Goal: Information Seeking & Learning: Learn about a topic

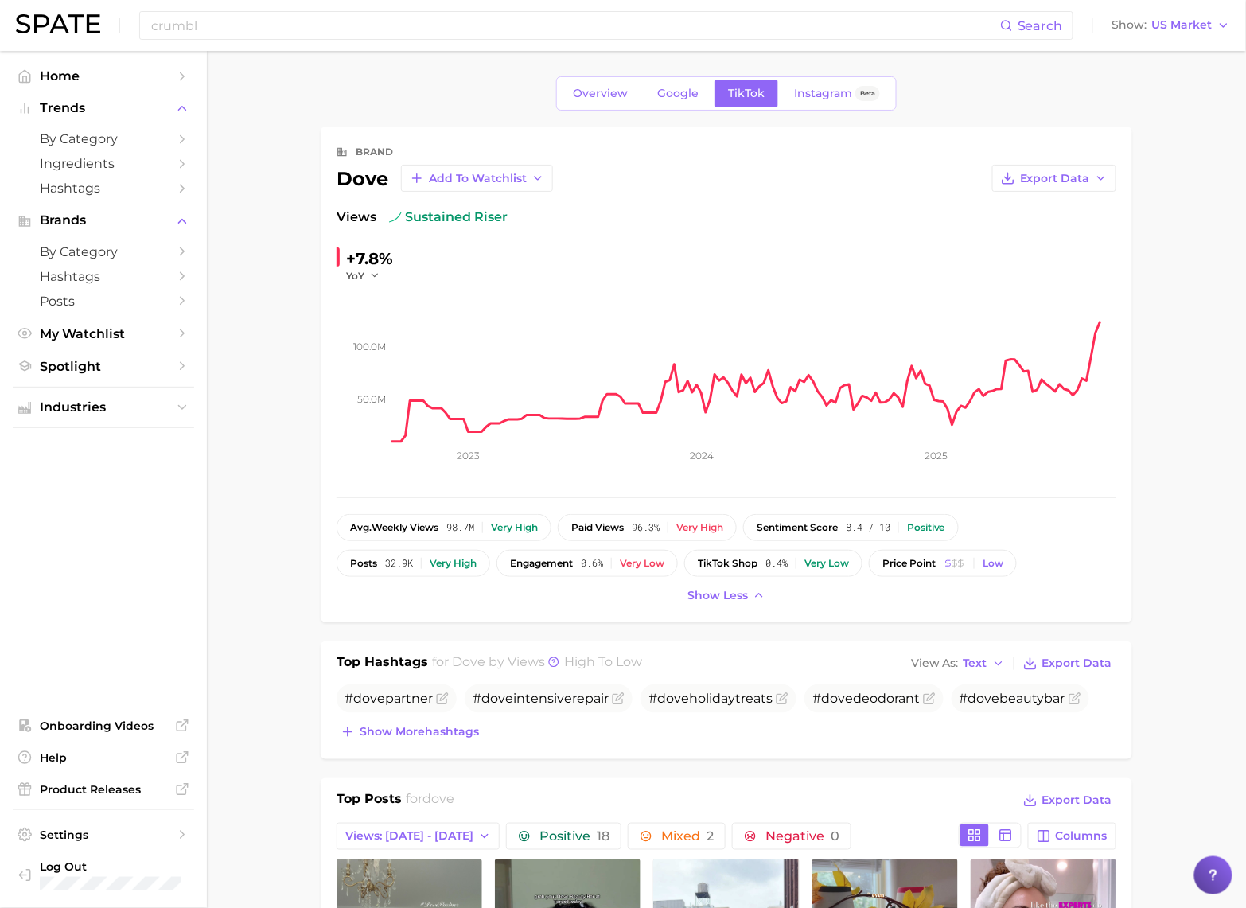
click at [301, 30] on input "crumbl" at bounding box center [575, 25] width 850 height 27
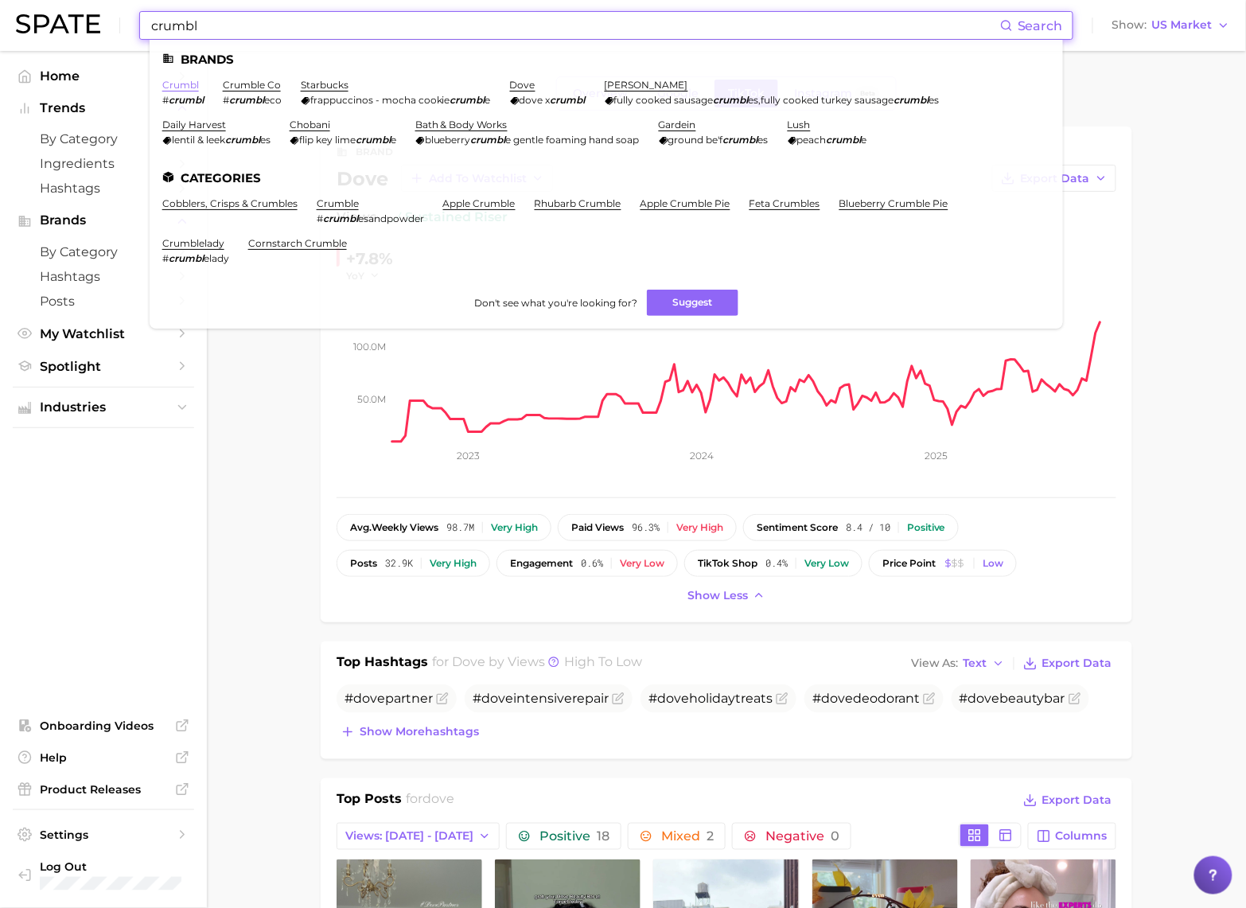
click at [193, 88] on link "crumbl" at bounding box center [180, 85] width 37 height 12
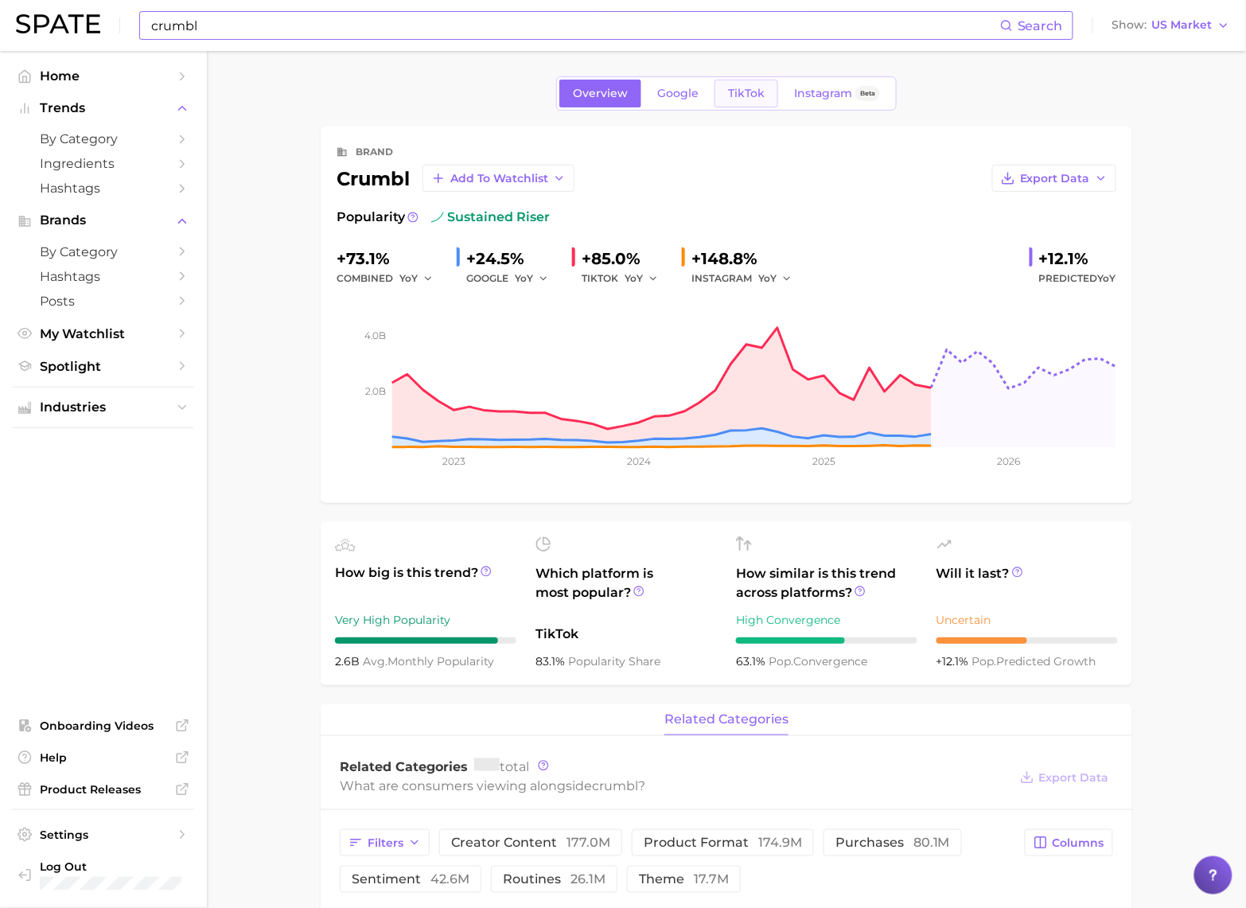
click at [728, 95] on span "TikTok" at bounding box center [746, 94] width 37 height 14
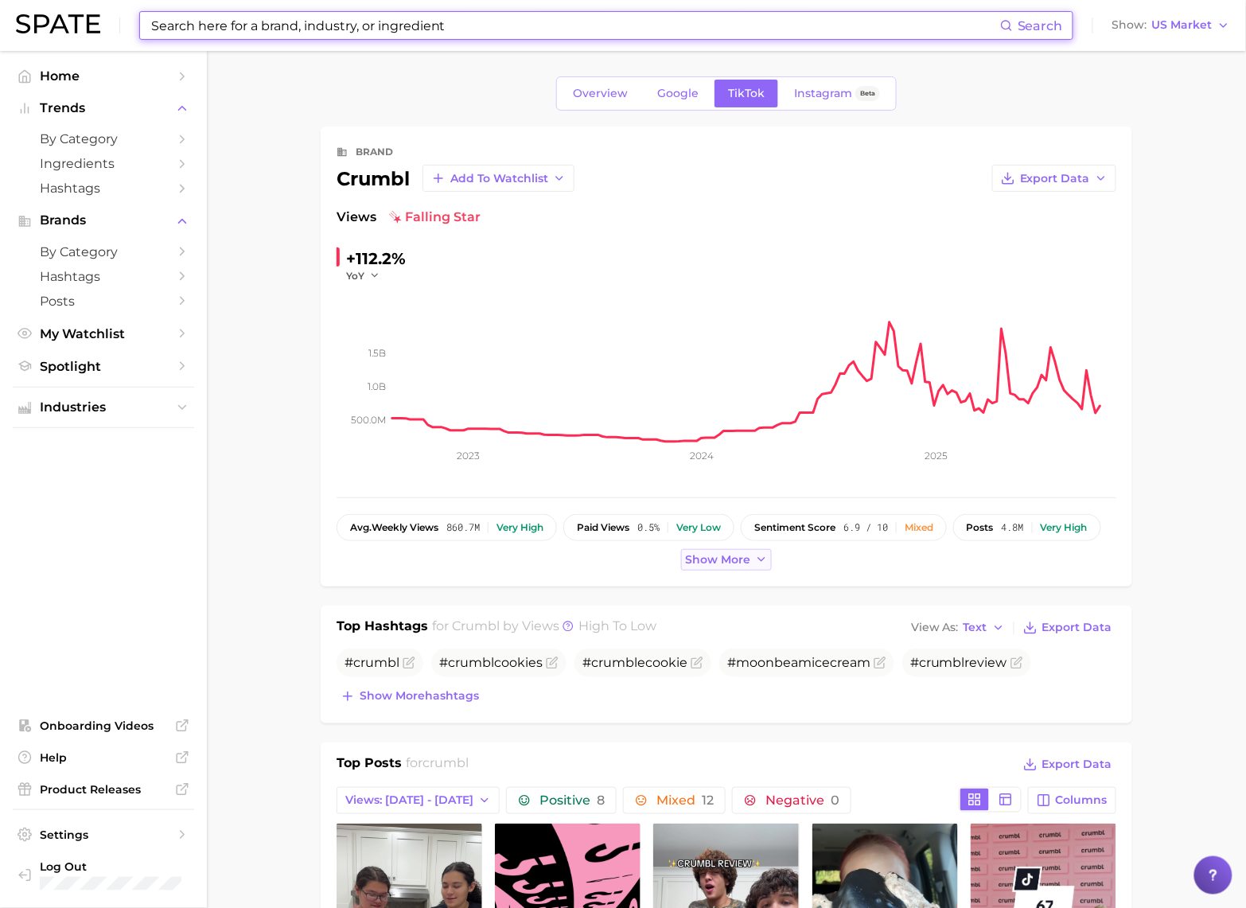
click at [724, 560] on span "Show more" at bounding box center [717, 560] width 65 height 14
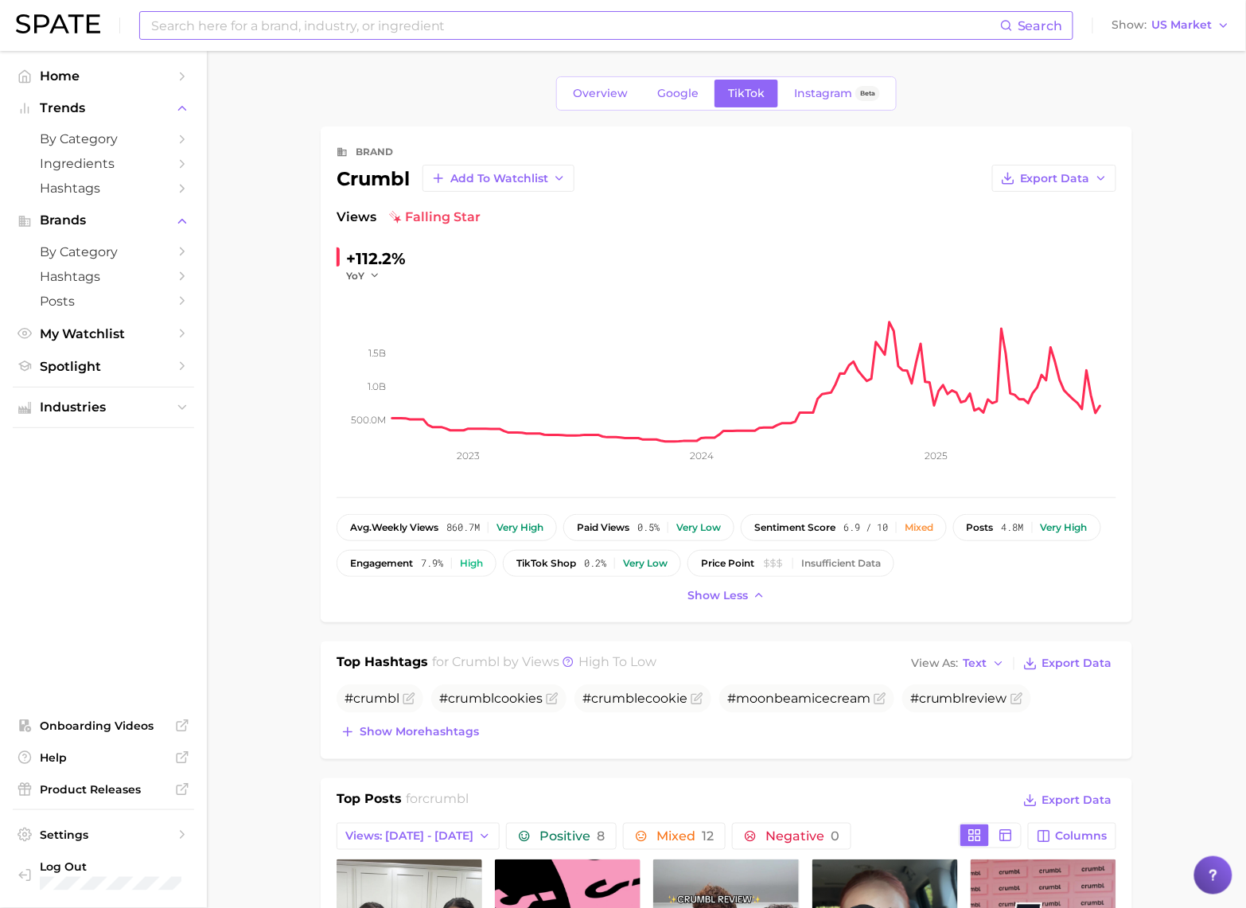
click at [1095, 91] on div "Overview Google TikTok Instagram Beta" at bounding box center [726, 93] width 811 height 34
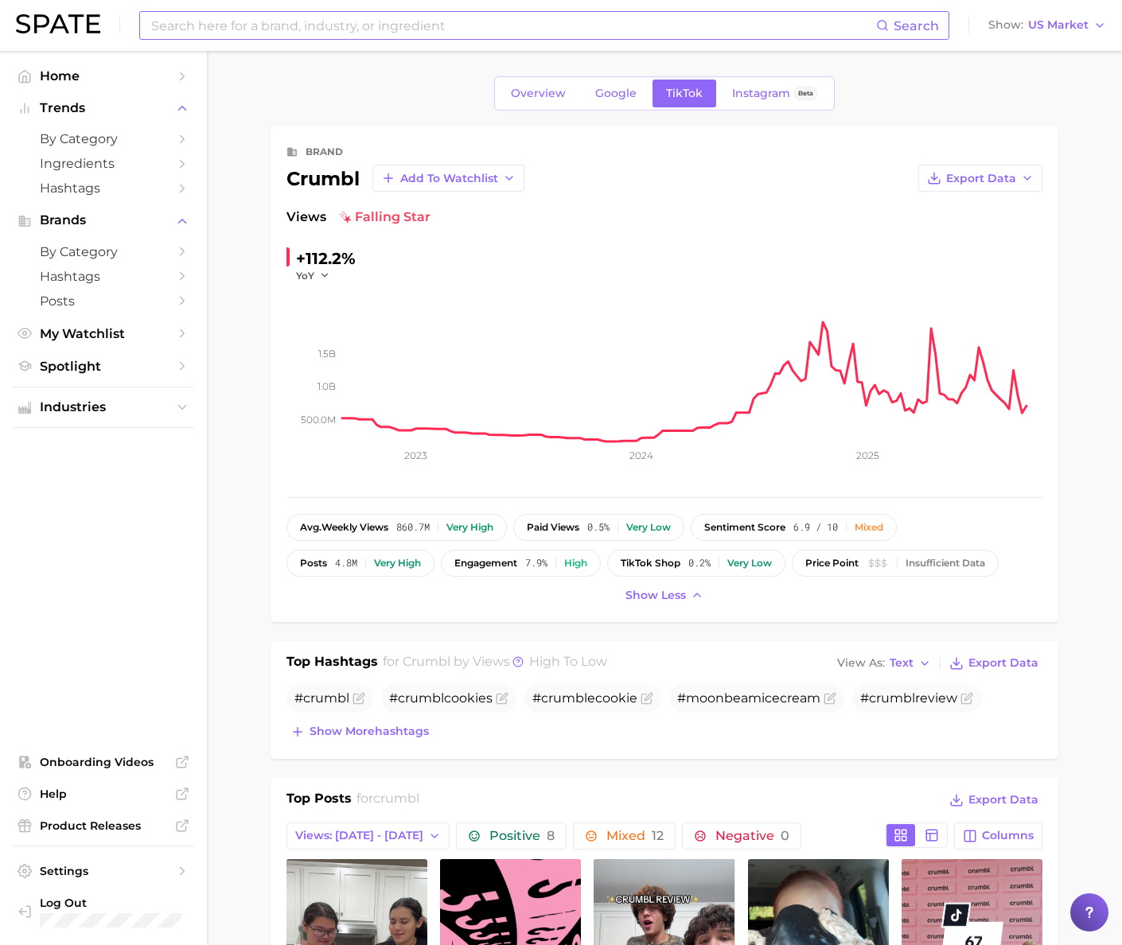
click at [1054, 194] on div "brand crumbl Add to Watchlist Export Data Views falling star +112.2% YoY 500.0m…" at bounding box center [664, 374] width 788 height 496
click at [616, 105] on link "Google" at bounding box center [616, 94] width 68 height 28
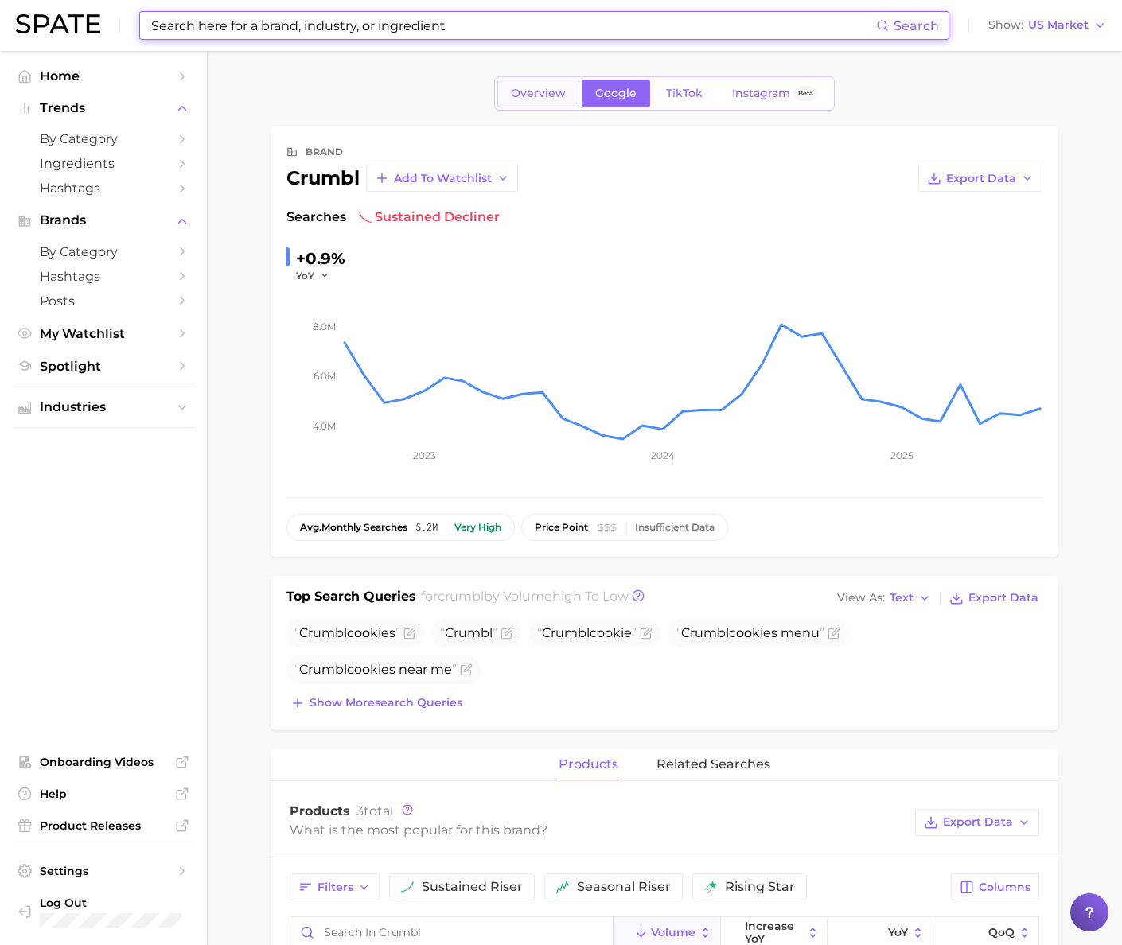
click at [540, 87] on span "Overview" at bounding box center [538, 94] width 55 height 14
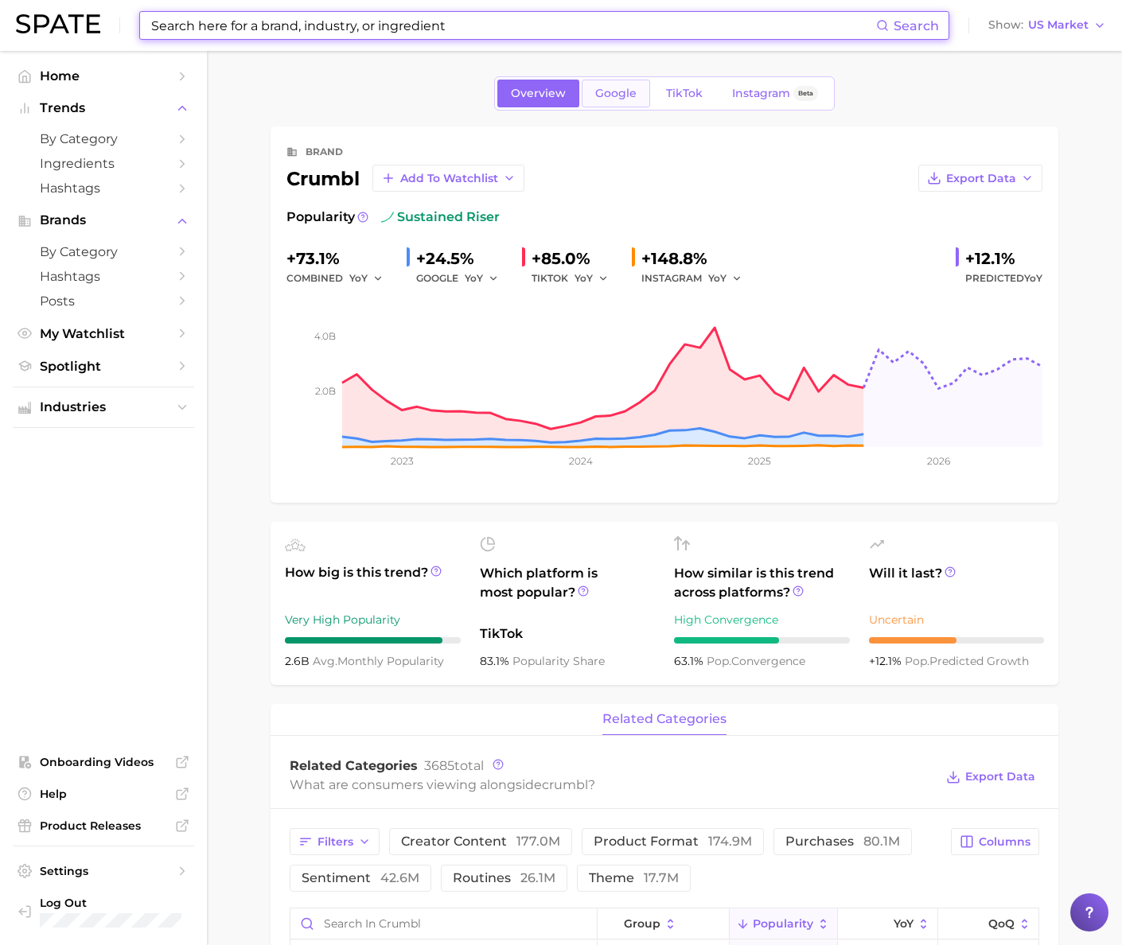
click at [605, 101] on link "Google" at bounding box center [616, 94] width 68 height 28
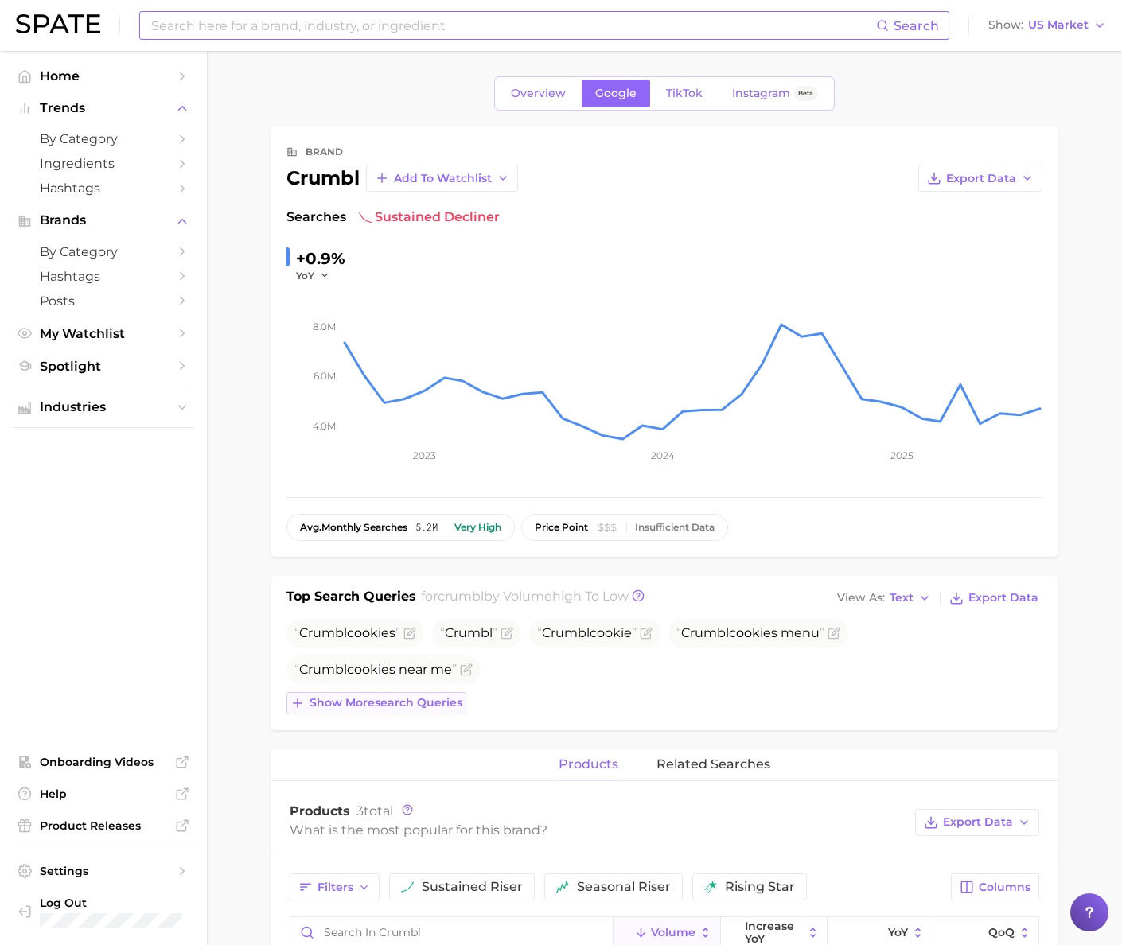
click at [439, 699] on span "Show more search queries" at bounding box center [385, 703] width 153 height 14
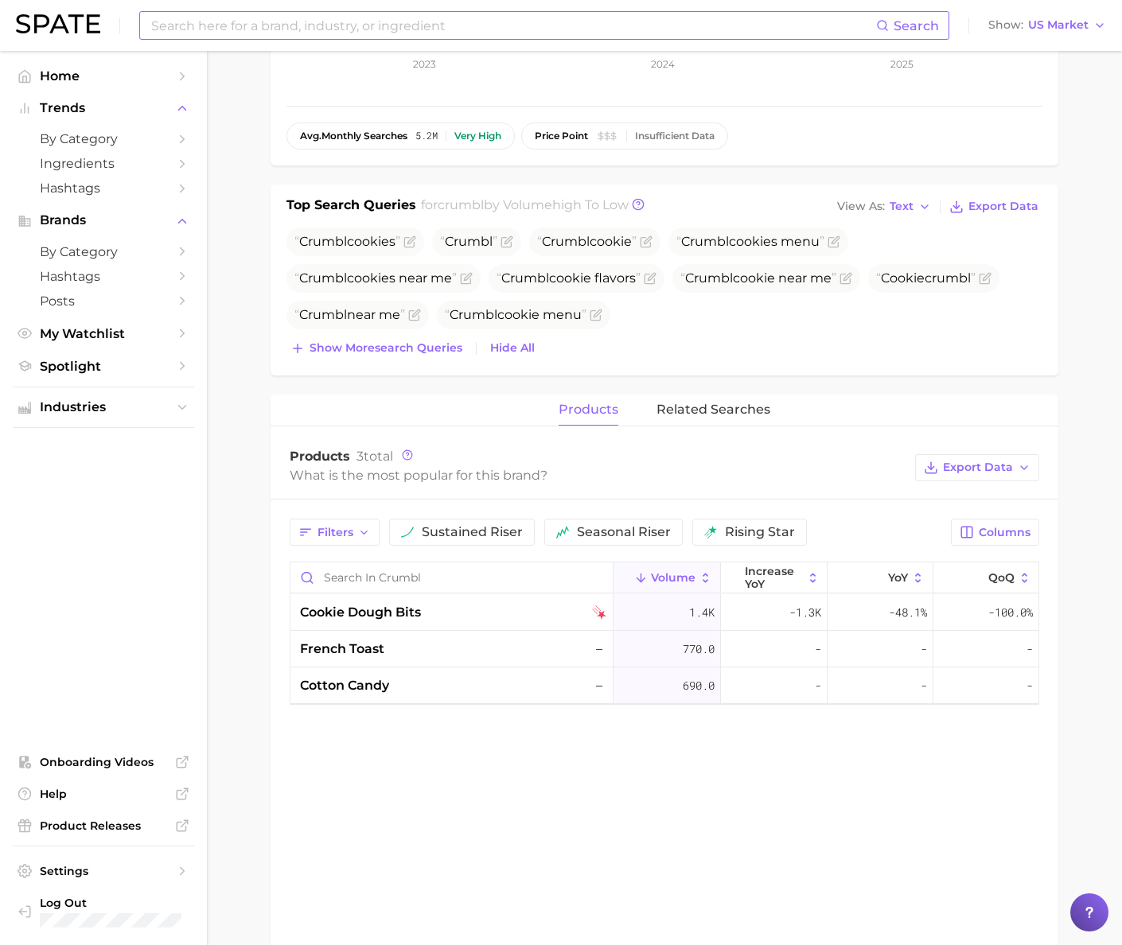
scroll to position [410, 0]
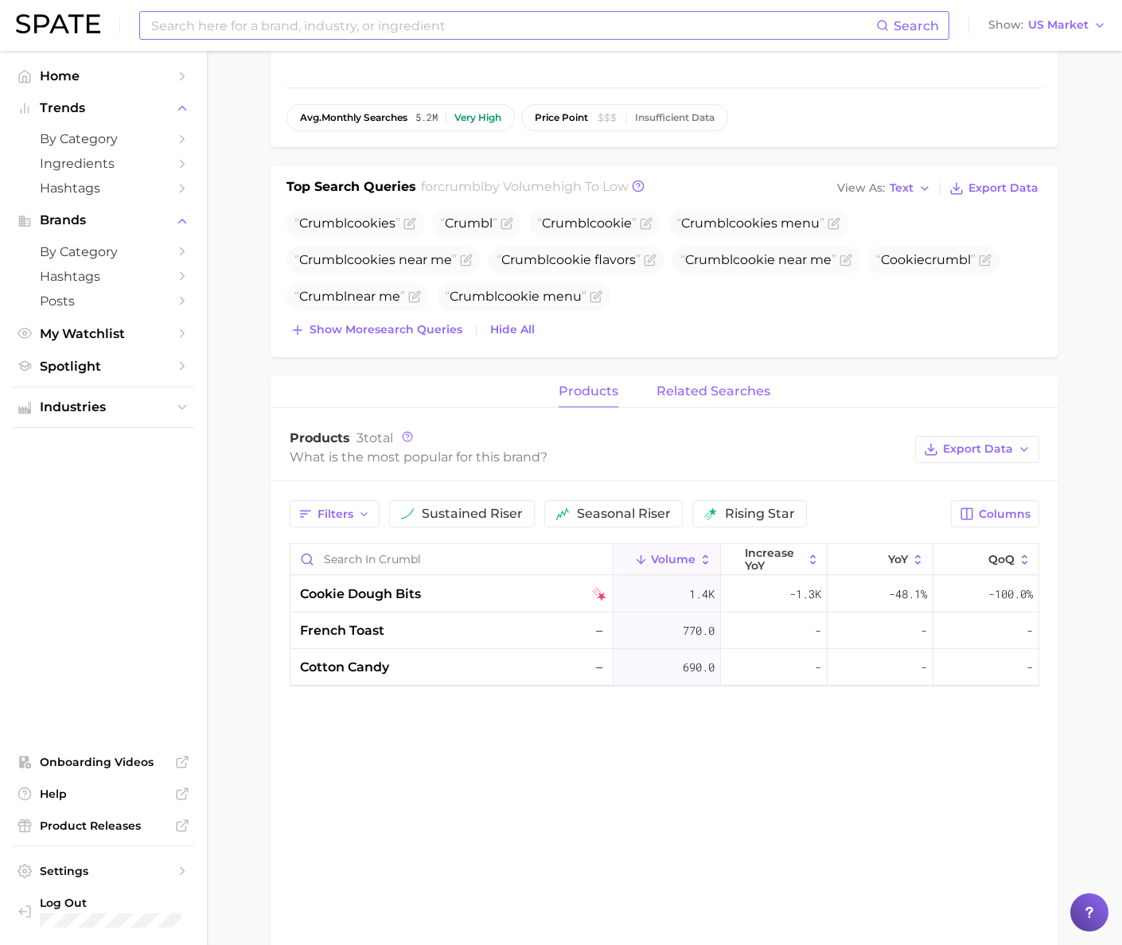
click at [730, 393] on span "related searches" at bounding box center [713, 391] width 114 height 14
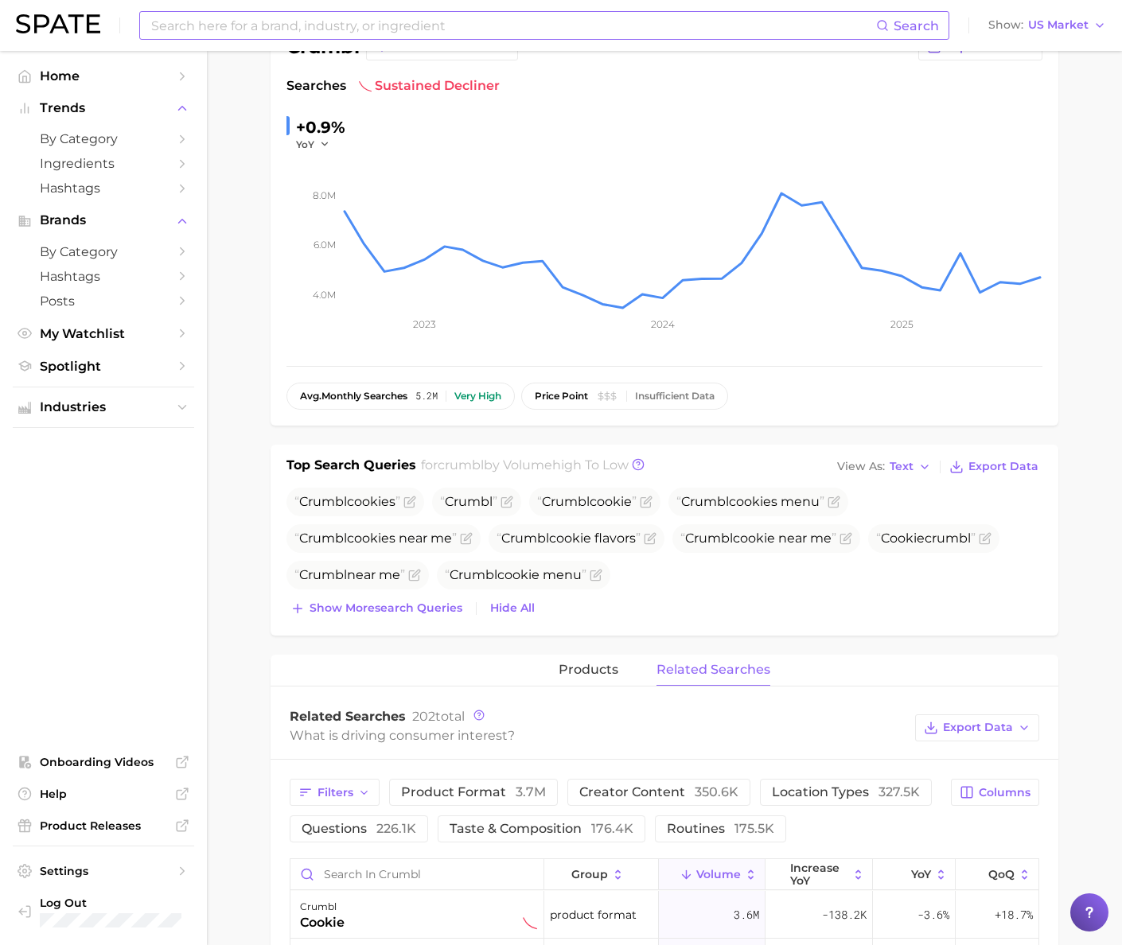
scroll to position [0, 0]
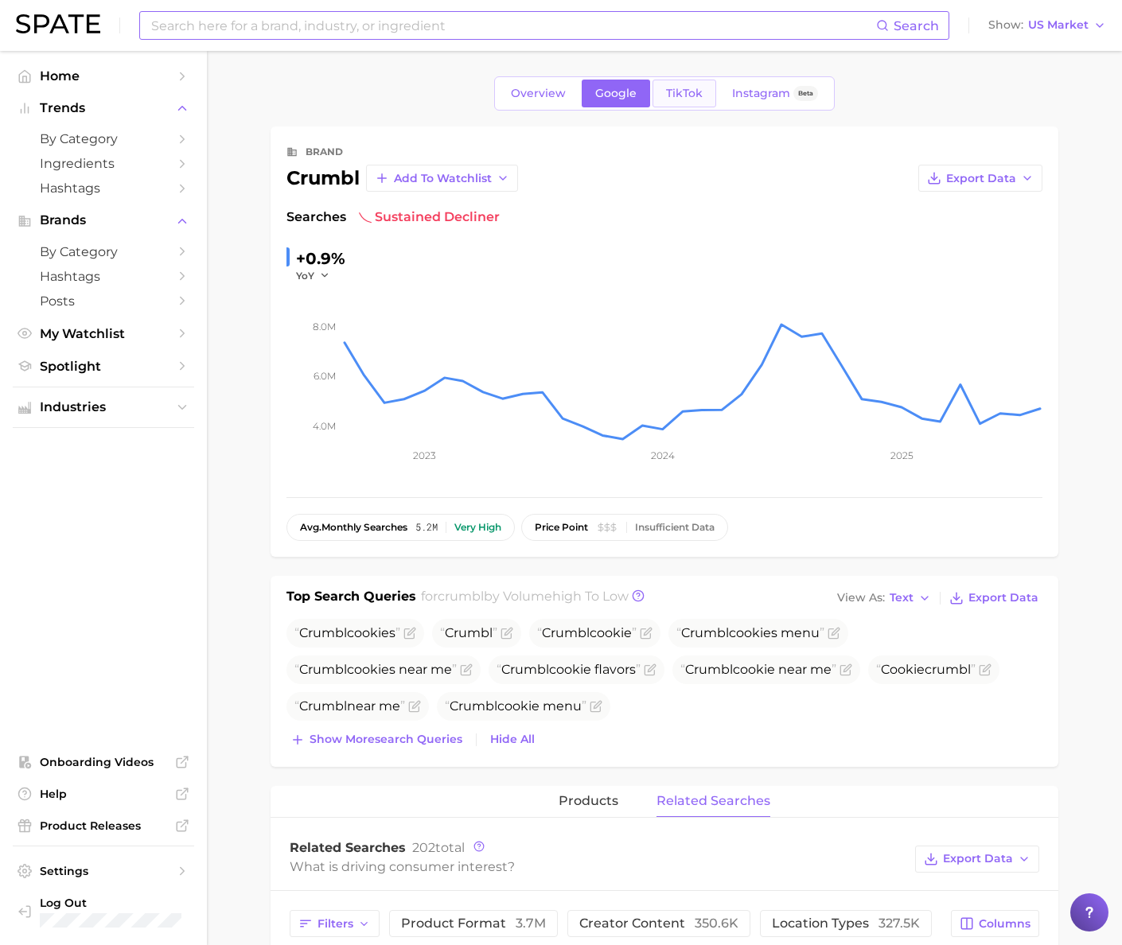
click at [689, 104] on link "TikTok" at bounding box center [684, 94] width 64 height 28
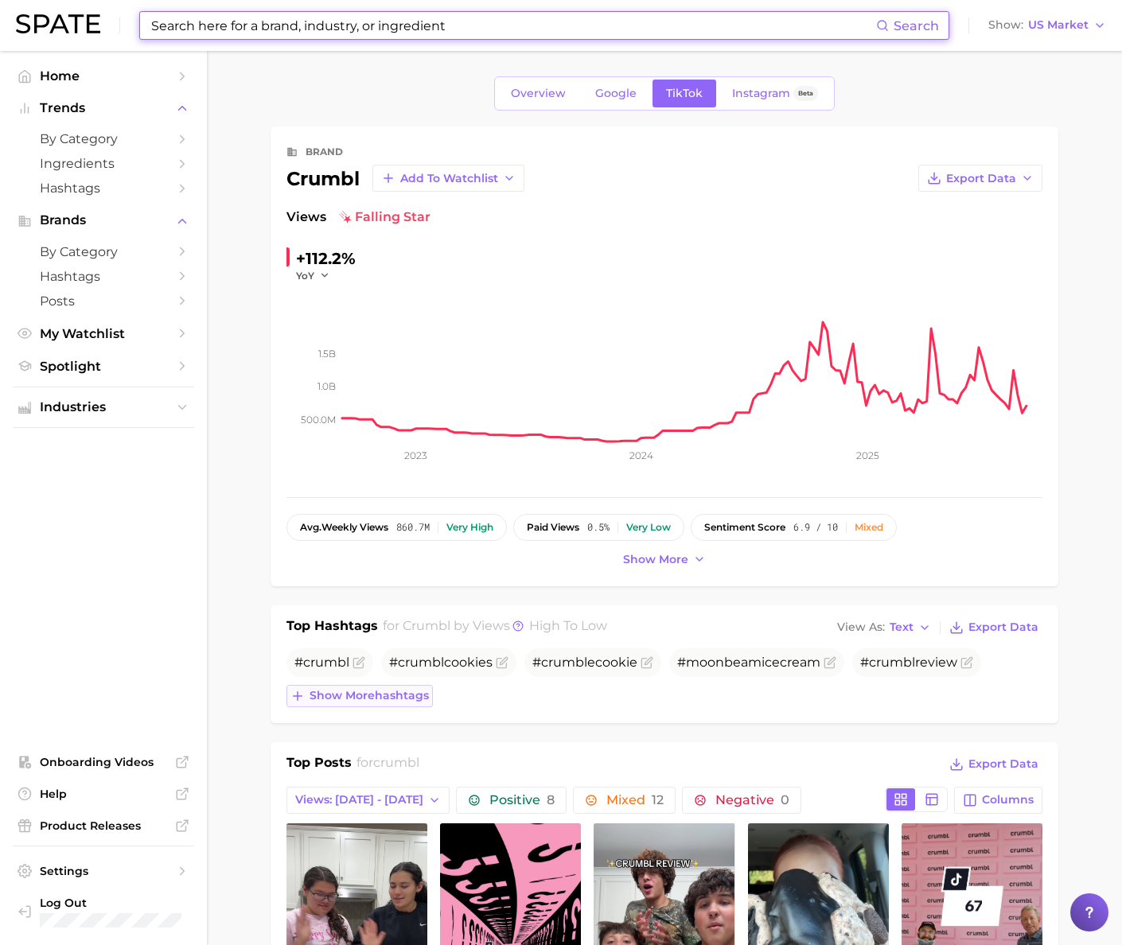
click at [411, 692] on span "Show more hashtags" at bounding box center [368, 696] width 119 height 14
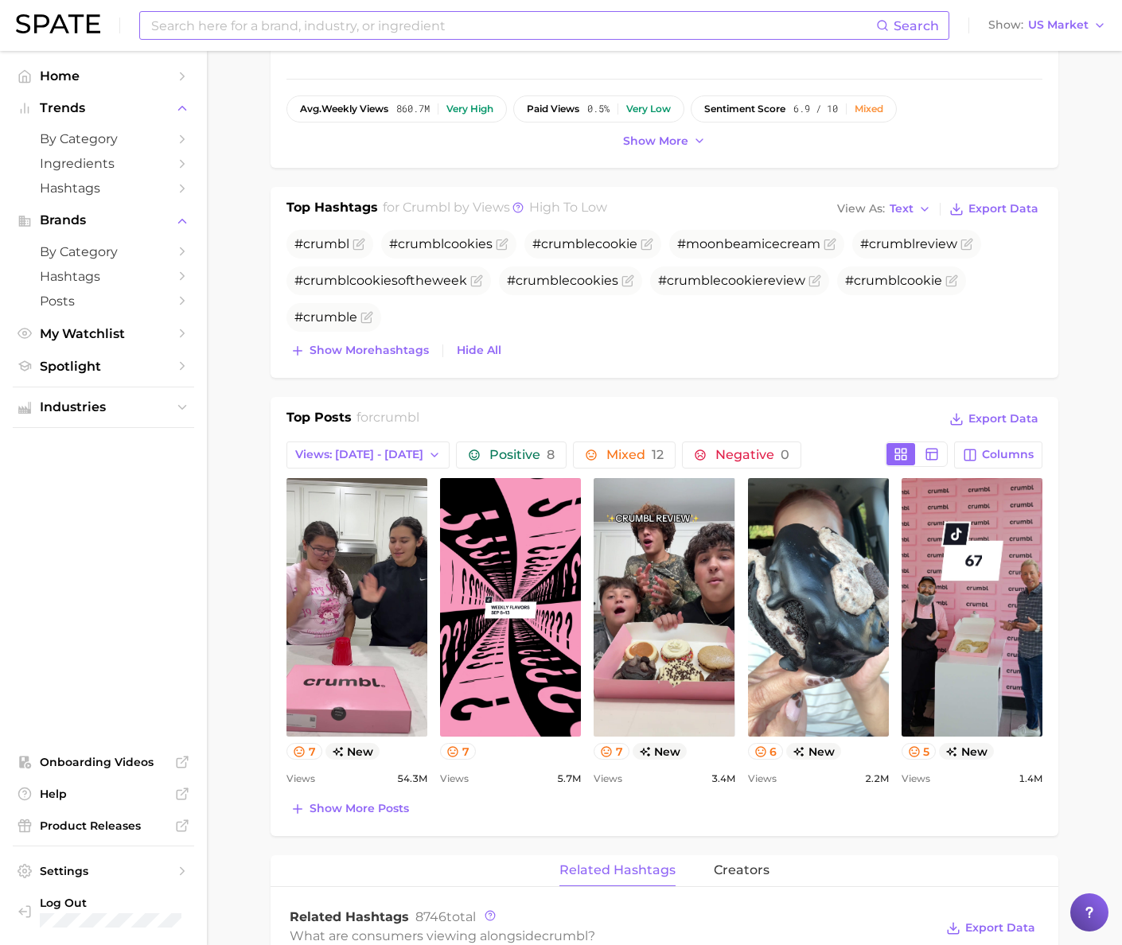
scroll to position [421, 0]
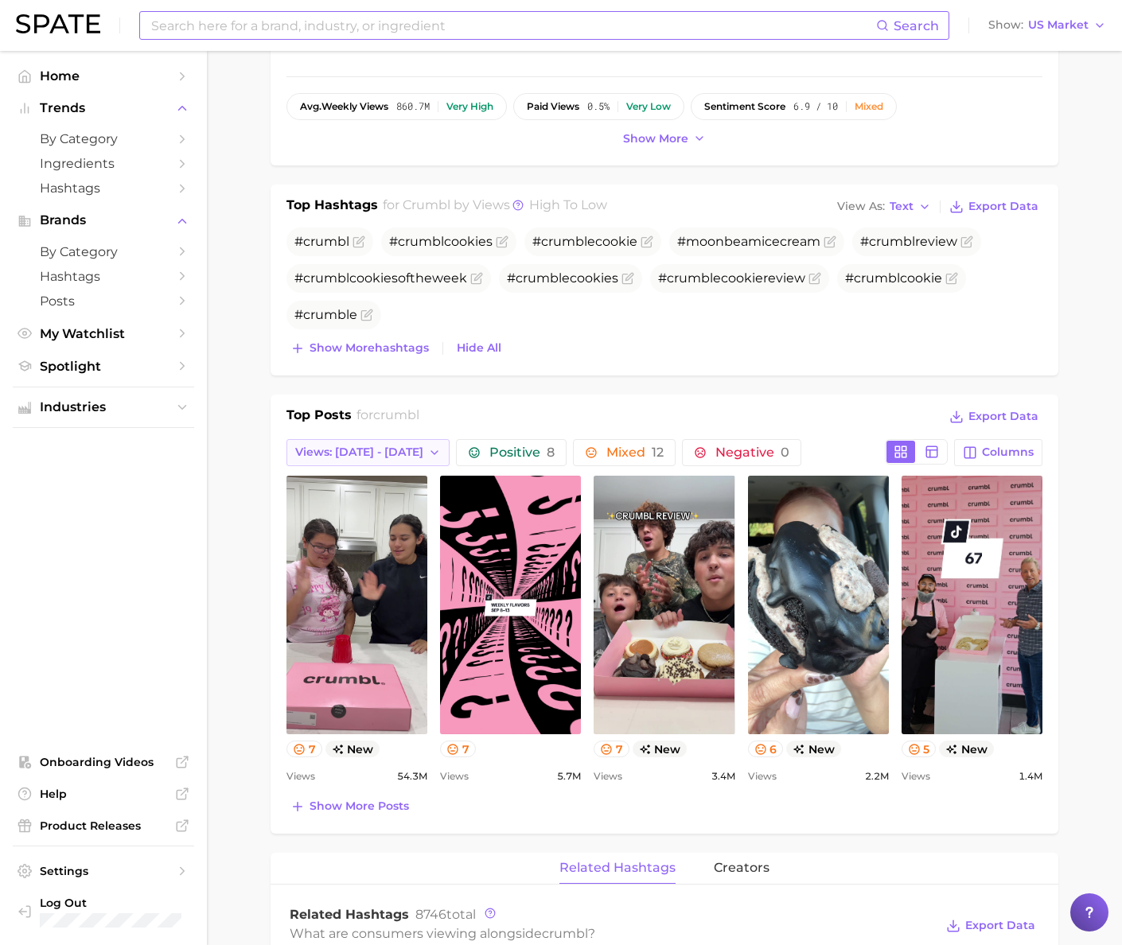
click at [362, 447] on span "Views: [DATE] - [DATE]" at bounding box center [359, 453] width 128 height 14
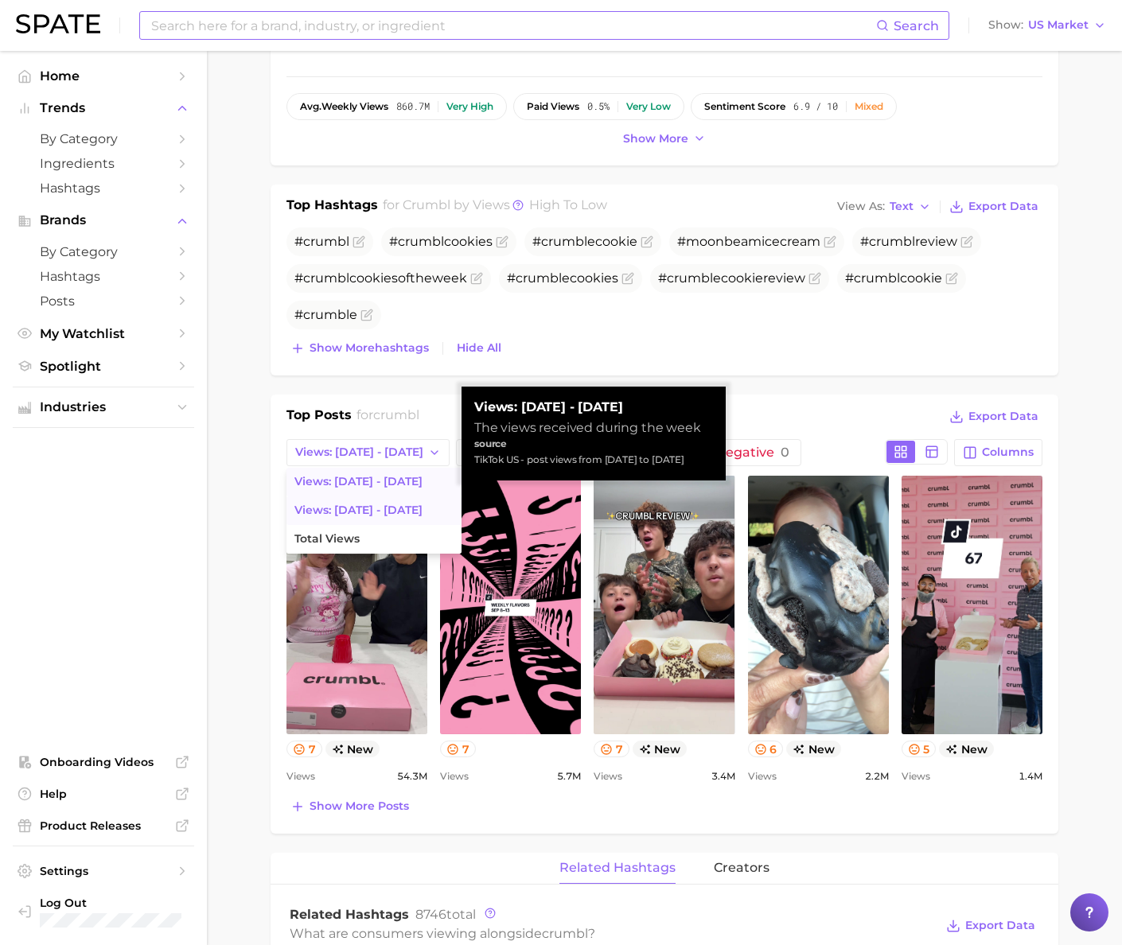
click at [368, 512] on span "Views: [DATE] - [DATE]" at bounding box center [358, 511] width 128 height 14
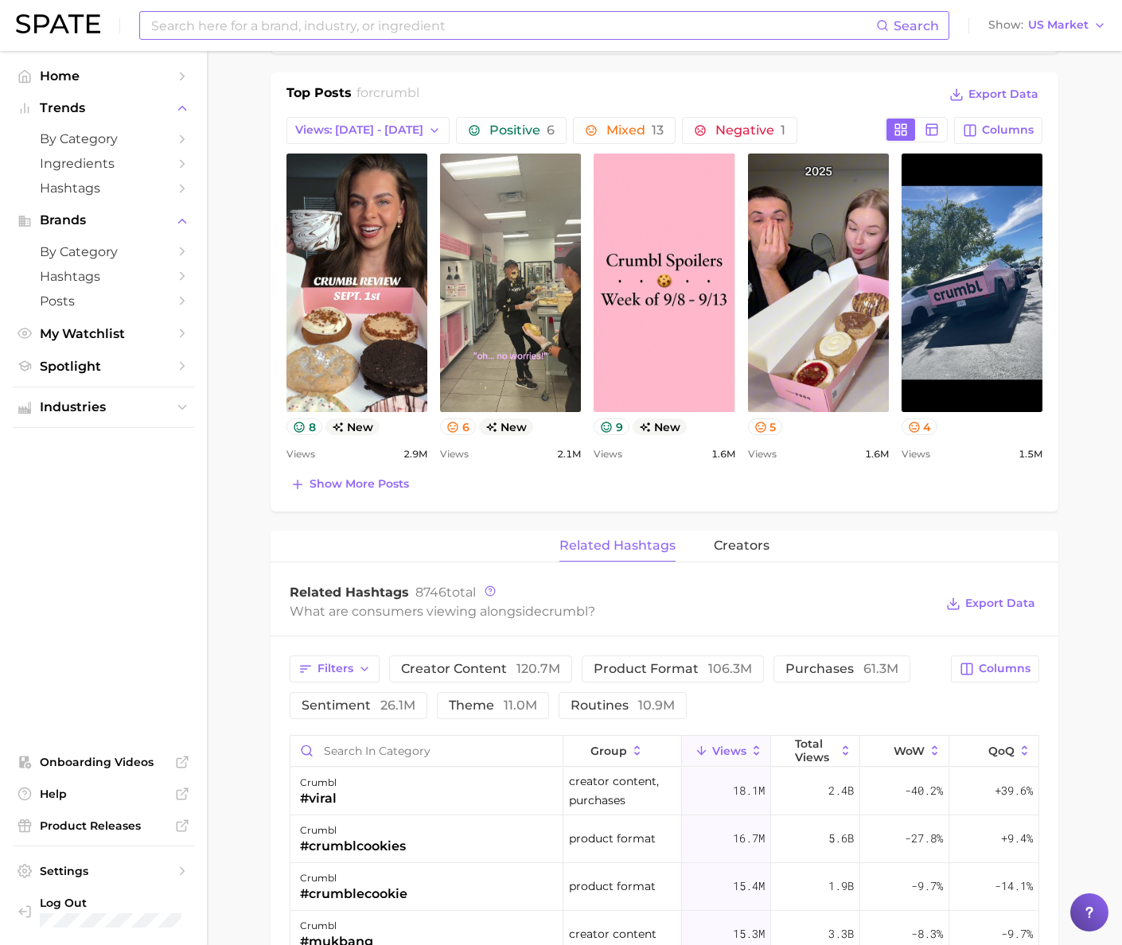
scroll to position [767, 0]
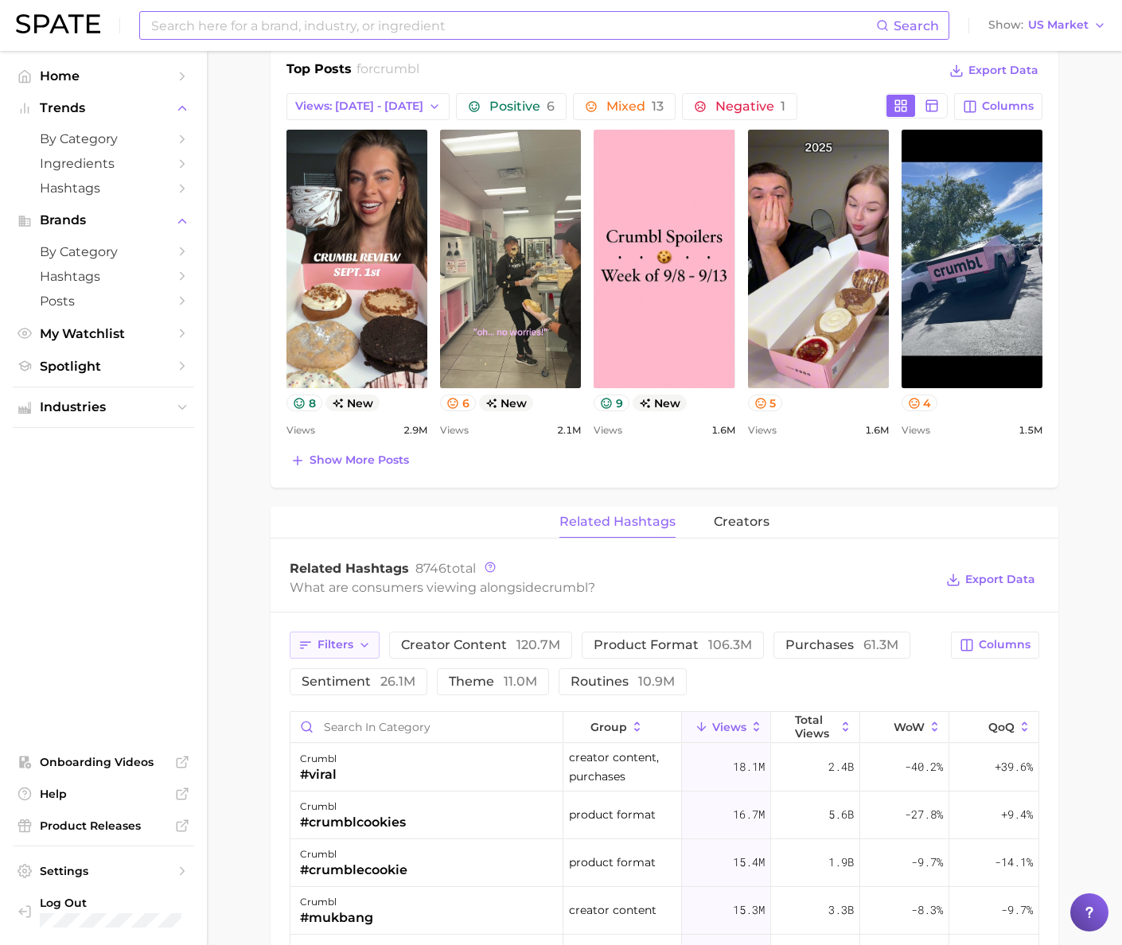
click at [360, 641] on icon "button" at bounding box center [364, 645] width 13 height 13
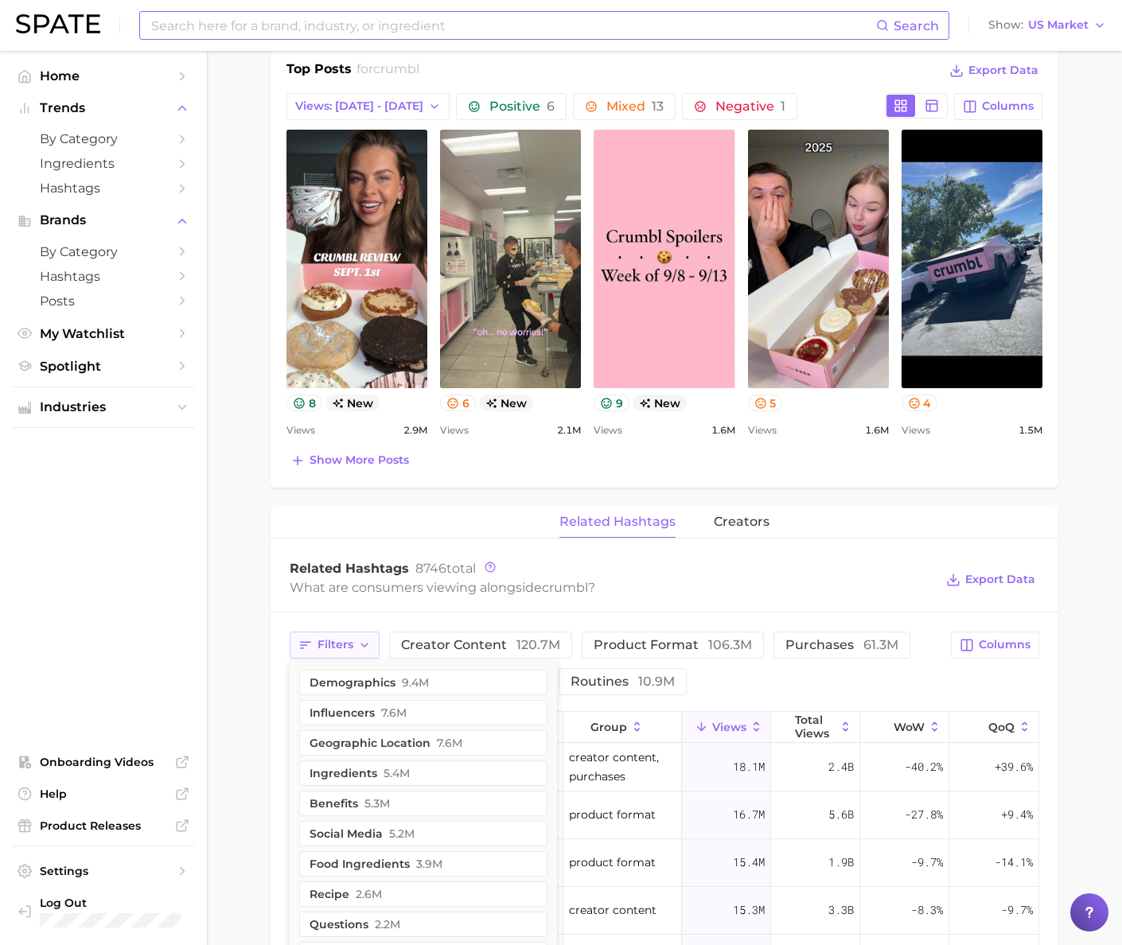
click at [360, 641] on icon "button" at bounding box center [364, 645] width 13 height 13
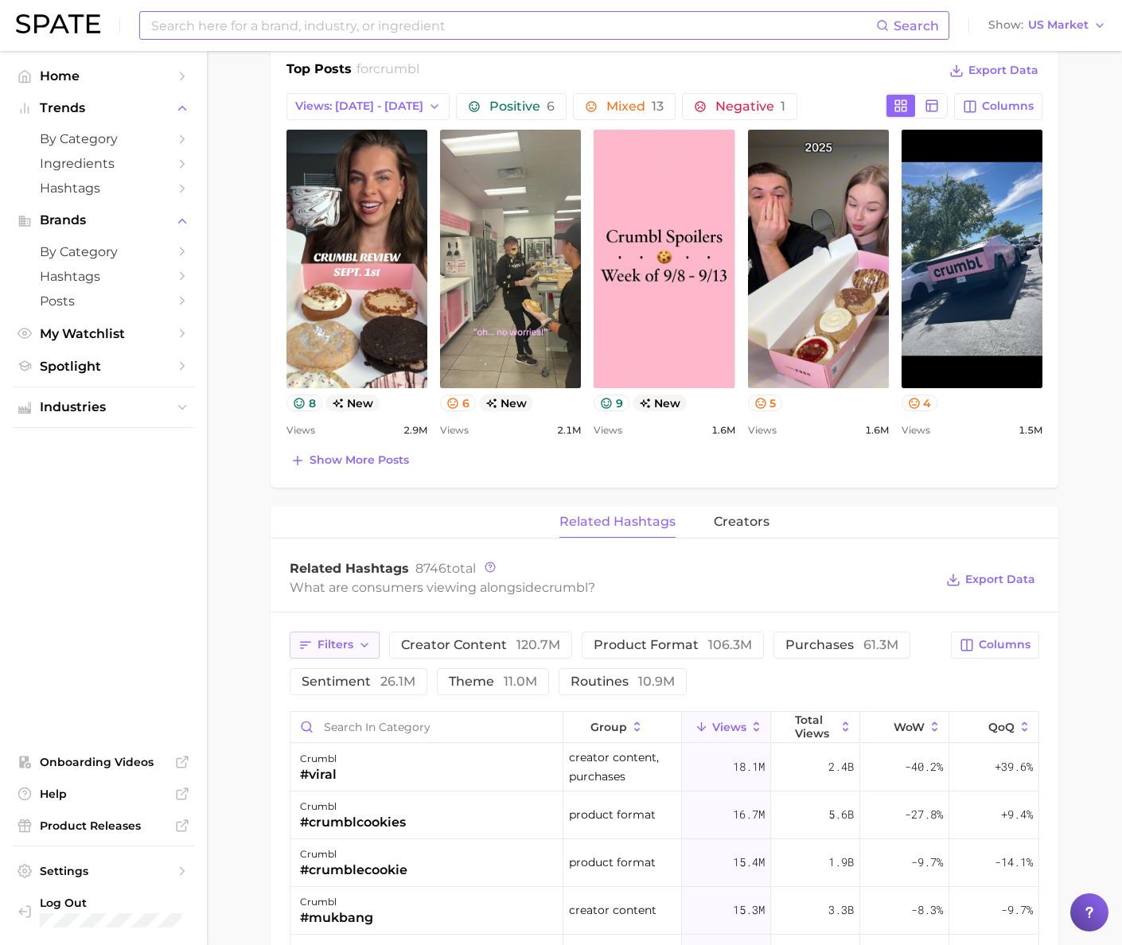
click at [339, 646] on span "Filters" at bounding box center [335, 645] width 36 height 14
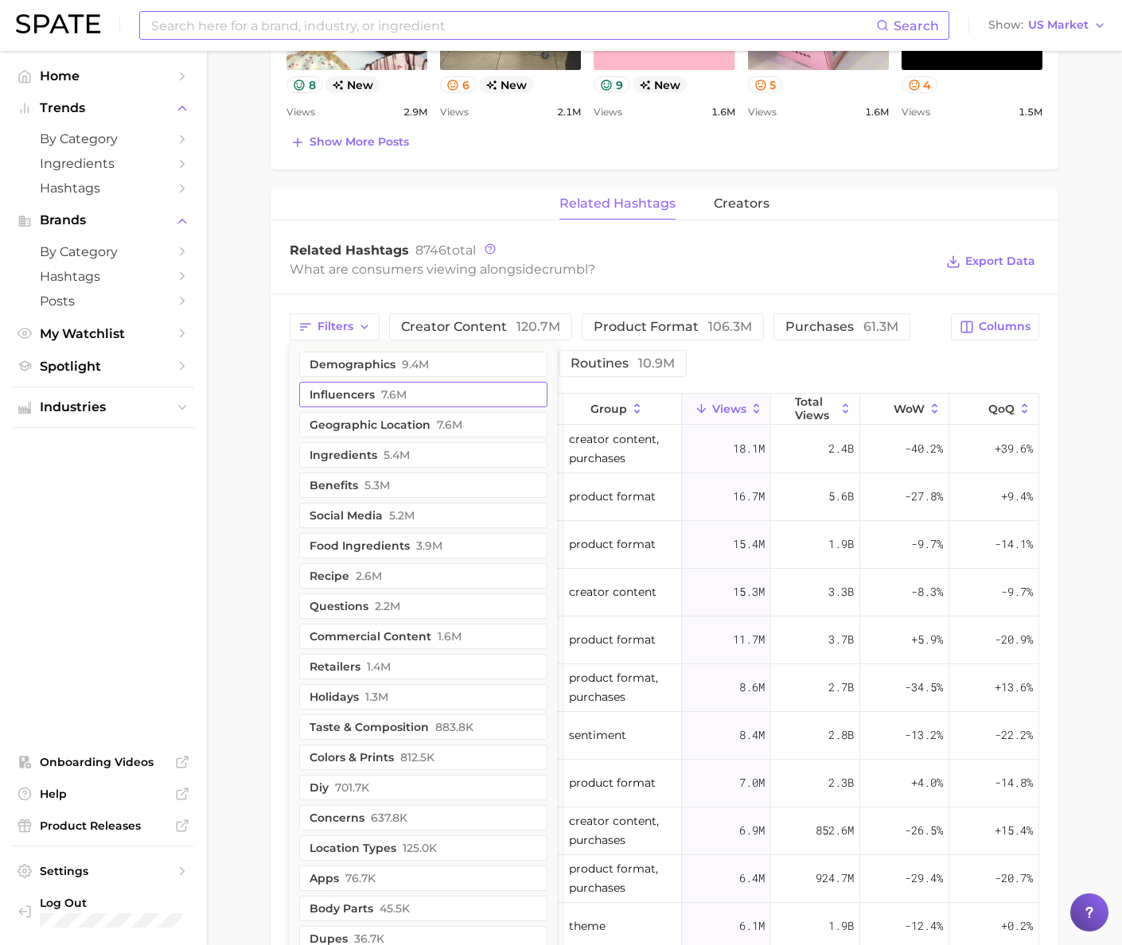
scroll to position [1056, 0]
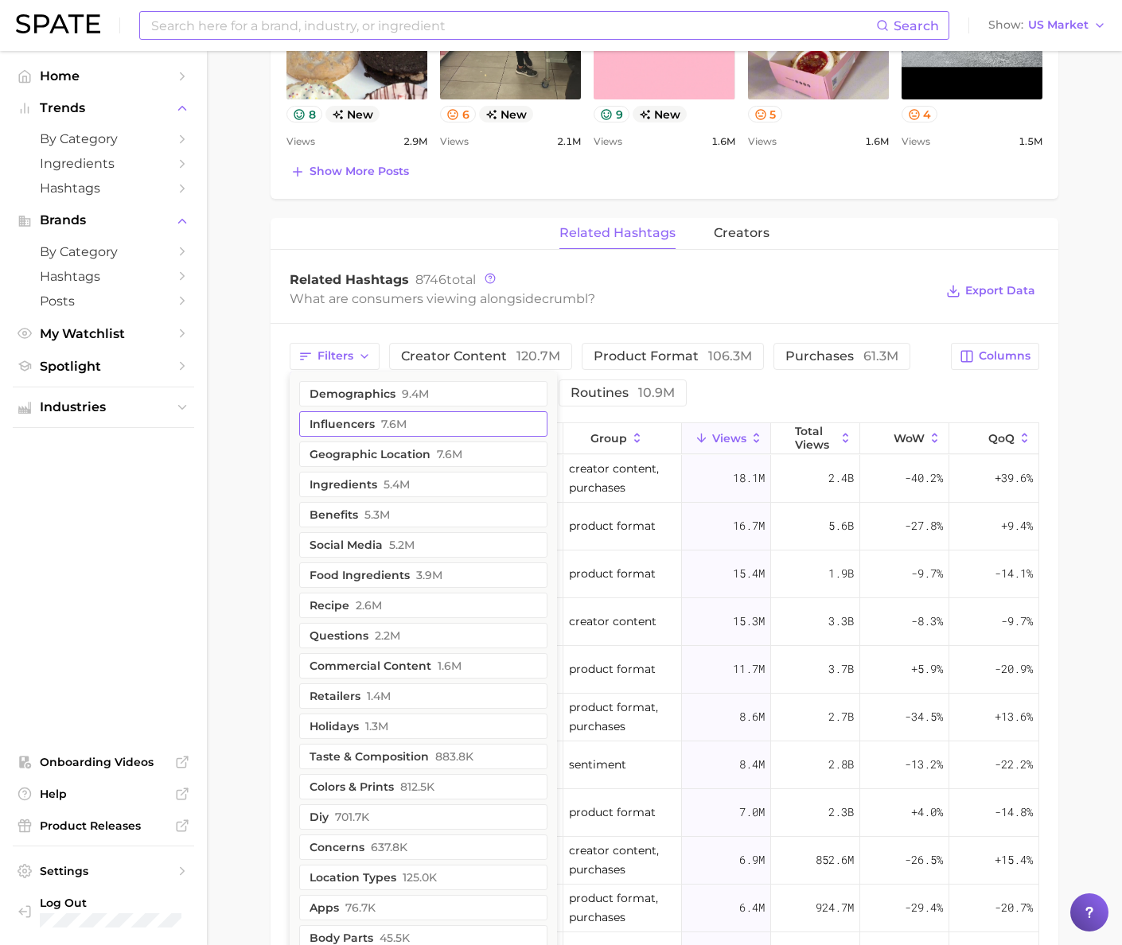
click at [493, 425] on button "influencers 7.6m" at bounding box center [423, 423] width 248 height 25
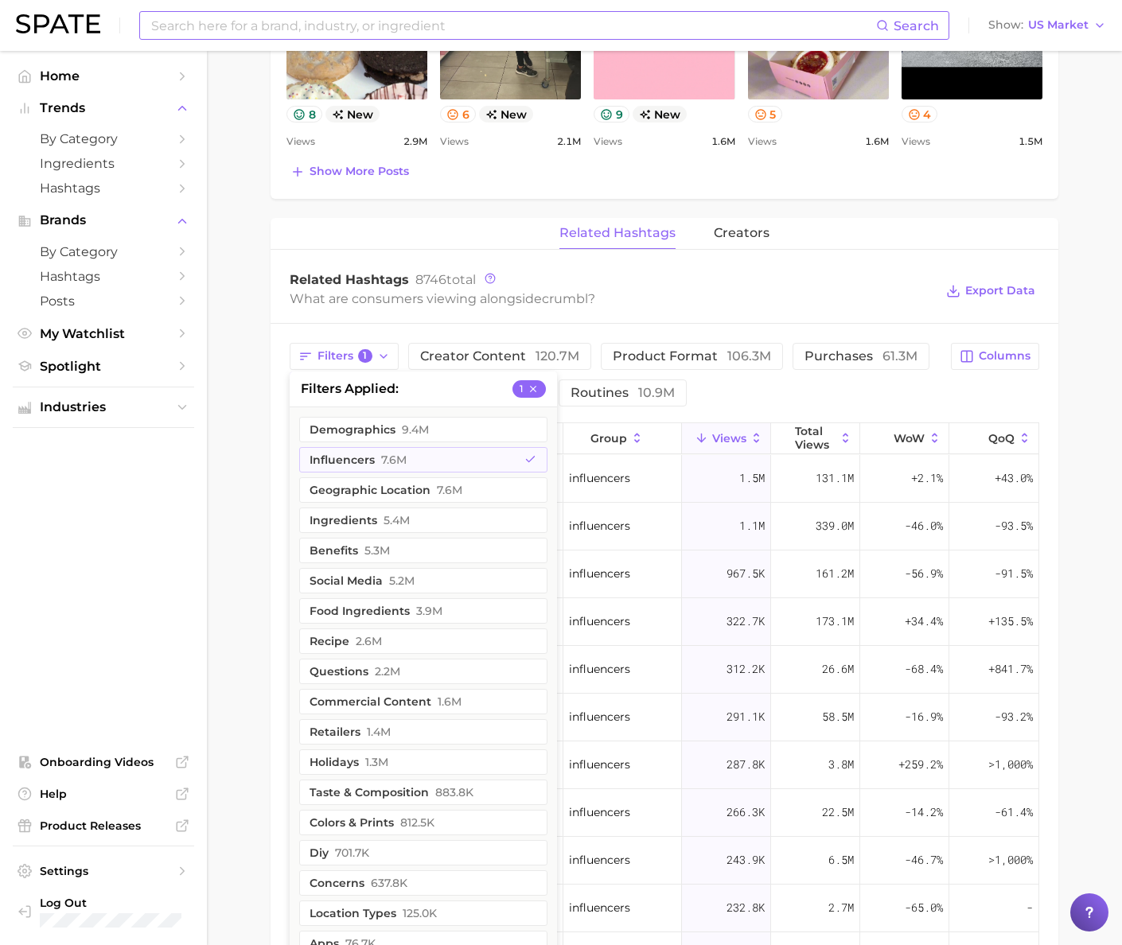
click at [783, 298] on div "What are consumers viewing alongside crumbl ?" at bounding box center [612, 298] width 644 height 21
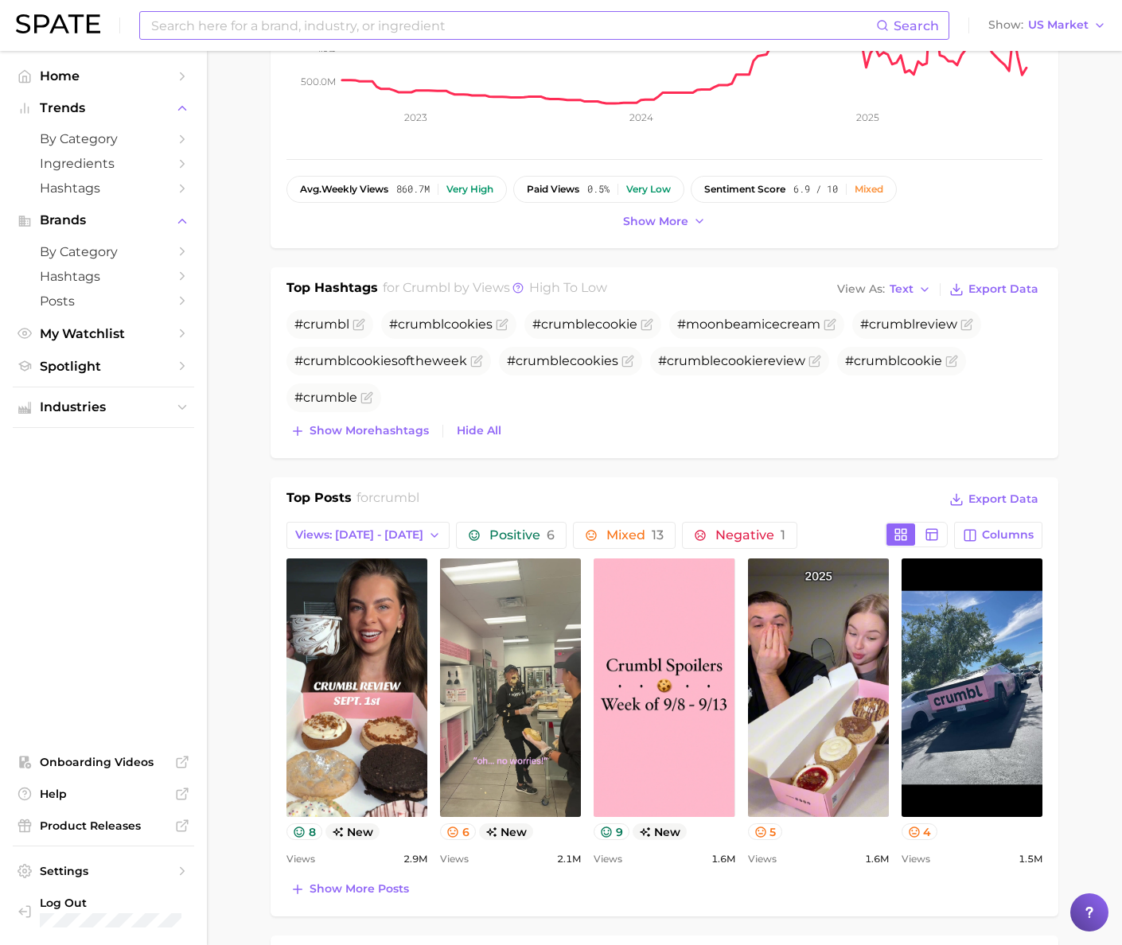
scroll to position [0, 0]
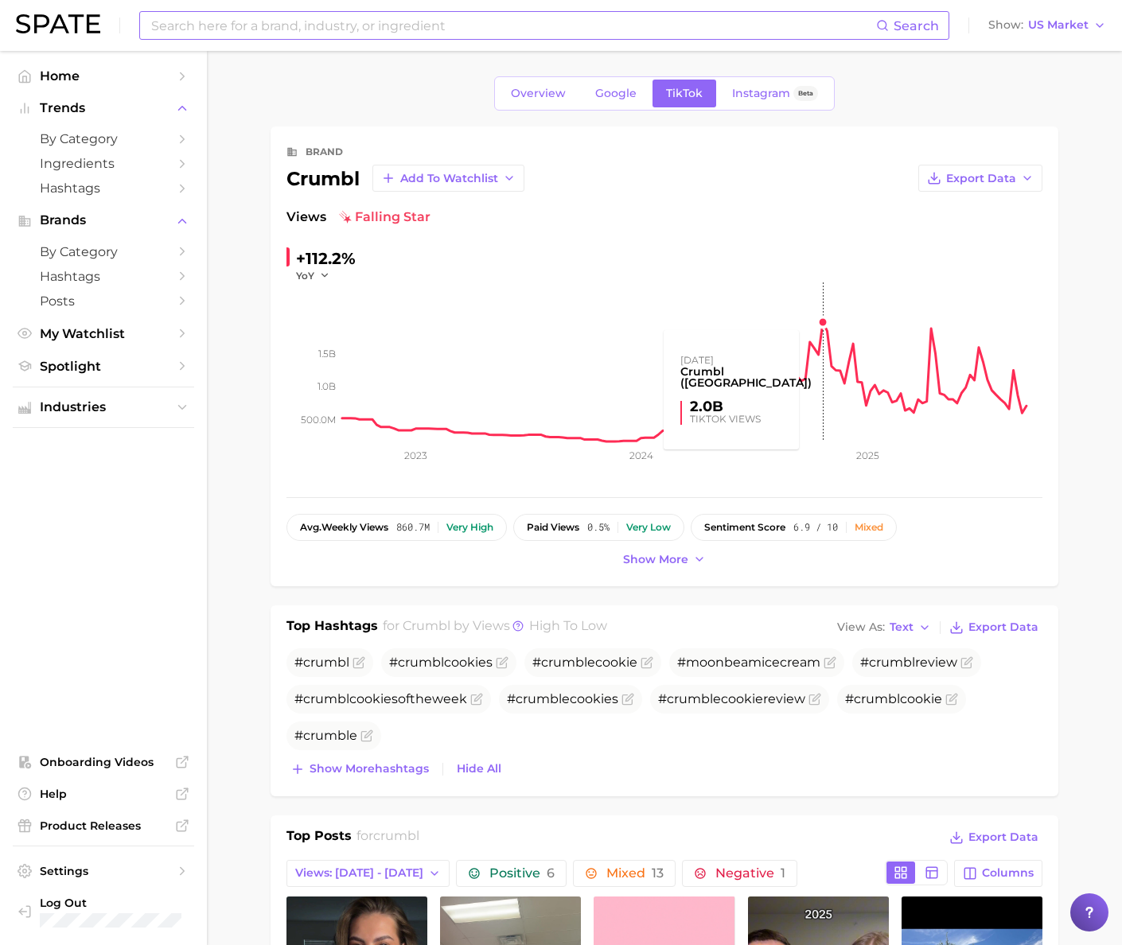
click at [822, 324] on rect at bounding box center [692, 361] width 700 height 159
click at [852, 346] on rect at bounding box center [692, 361] width 700 height 159
click at [855, 347] on rect at bounding box center [692, 361] width 700 height 159
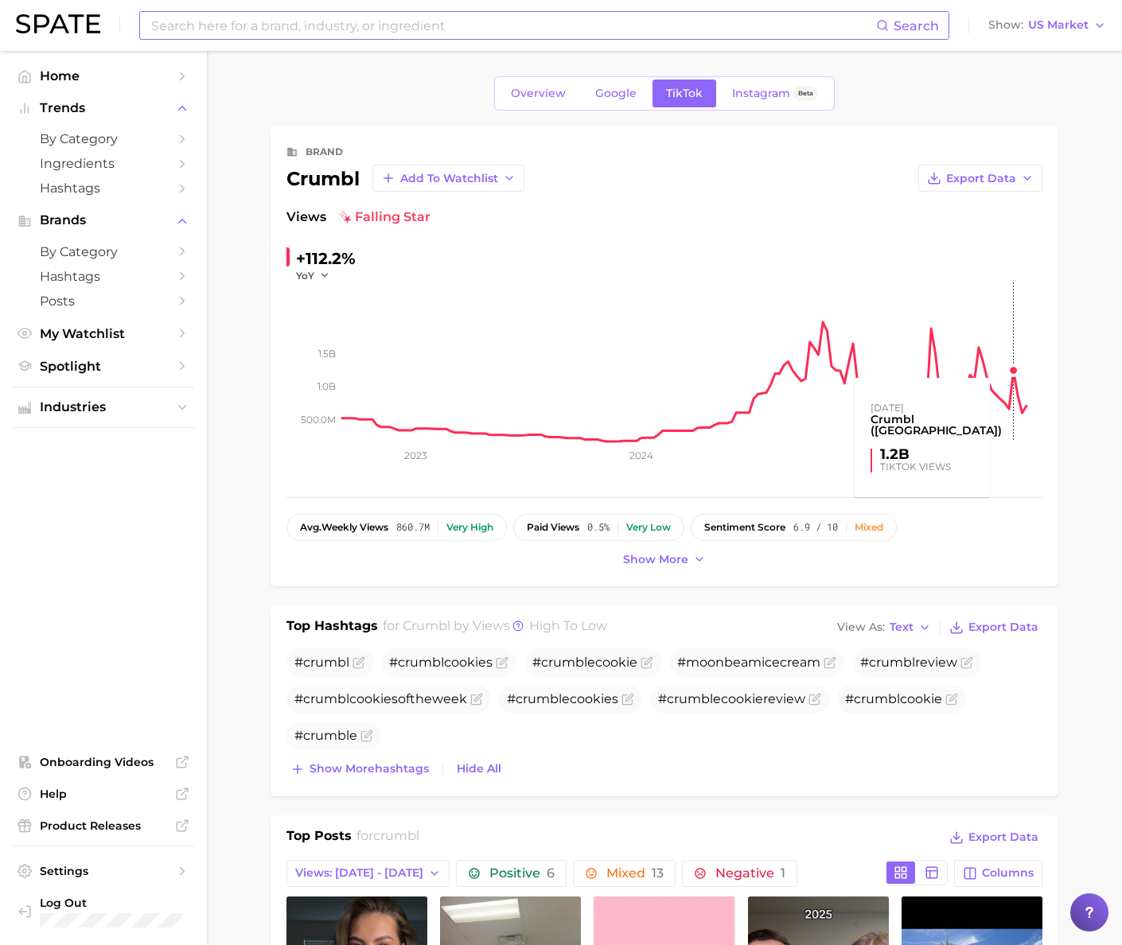
click at [1014, 371] on rect at bounding box center [692, 361] width 700 height 159
click at [613, 89] on span "Google" at bounding box center [615, 94] width 41 height 14
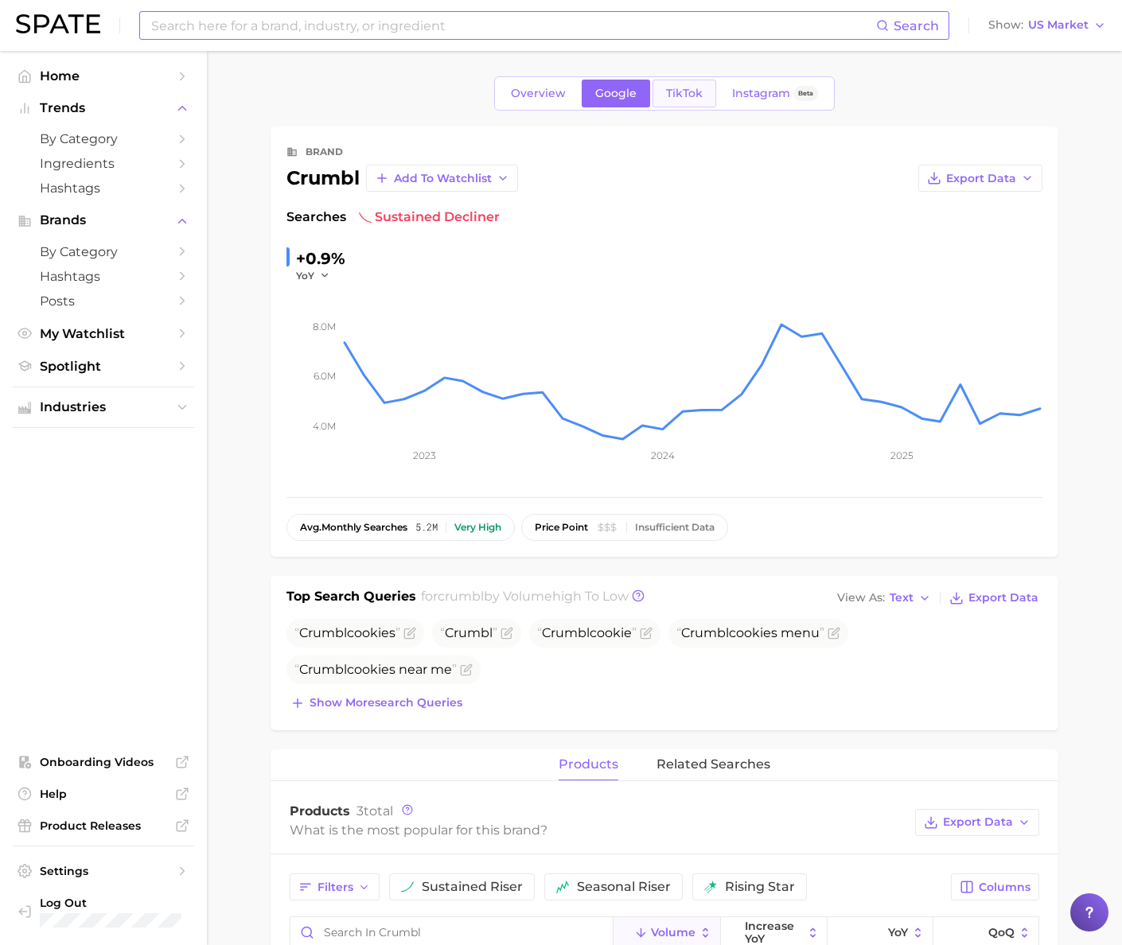
click at [671, 90] on span "TikTok" at bounding box center [684, 94] width 37 height 14
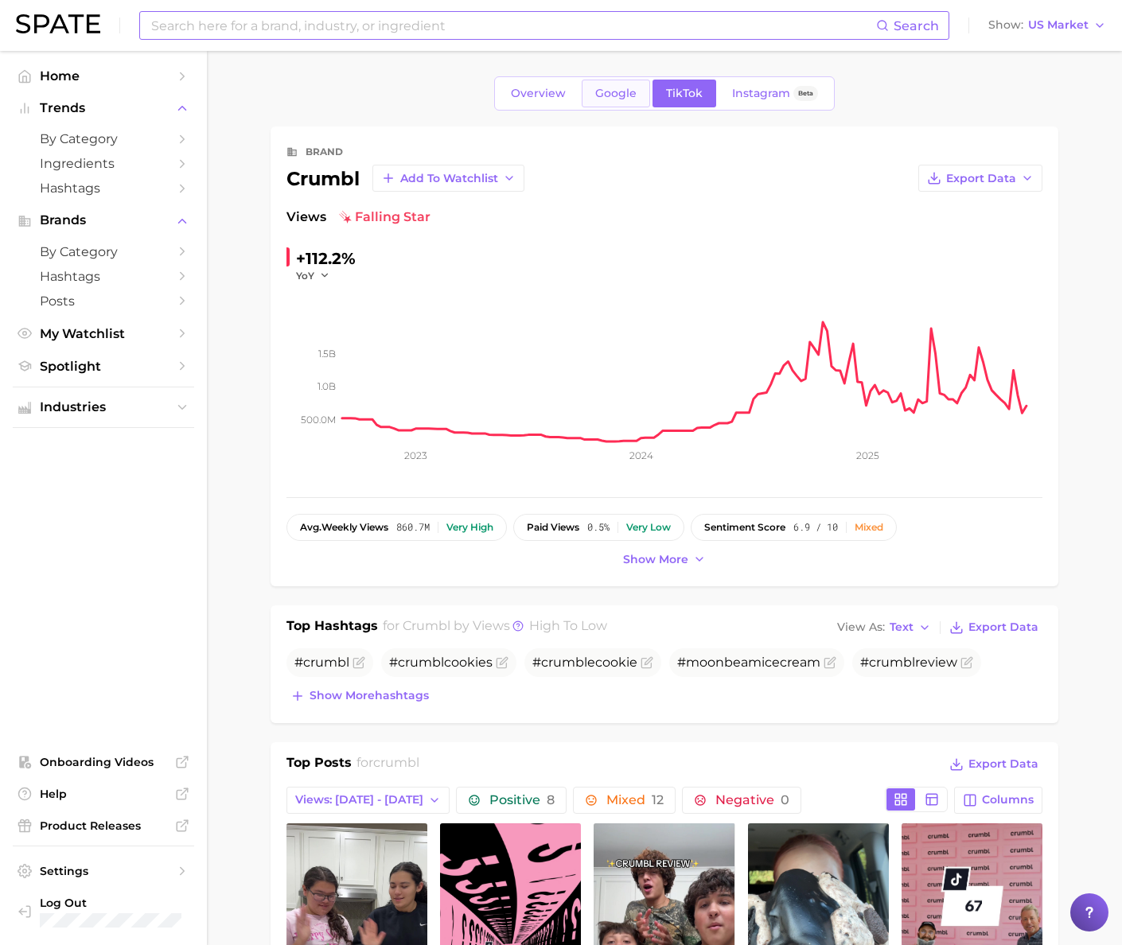
click at [622, 94] on span "Google" at bounding box center [615, 94] width 41 height 14
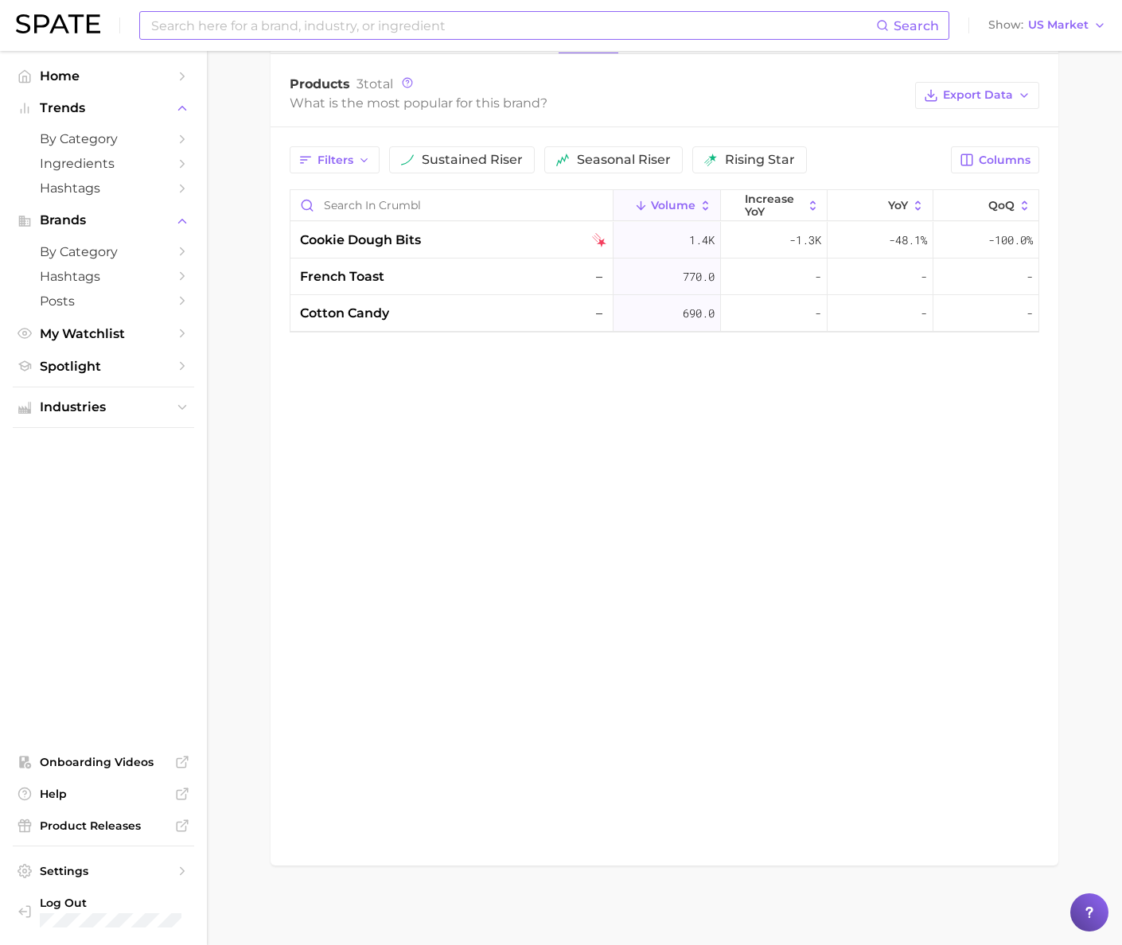
scroll to position [442, 0]
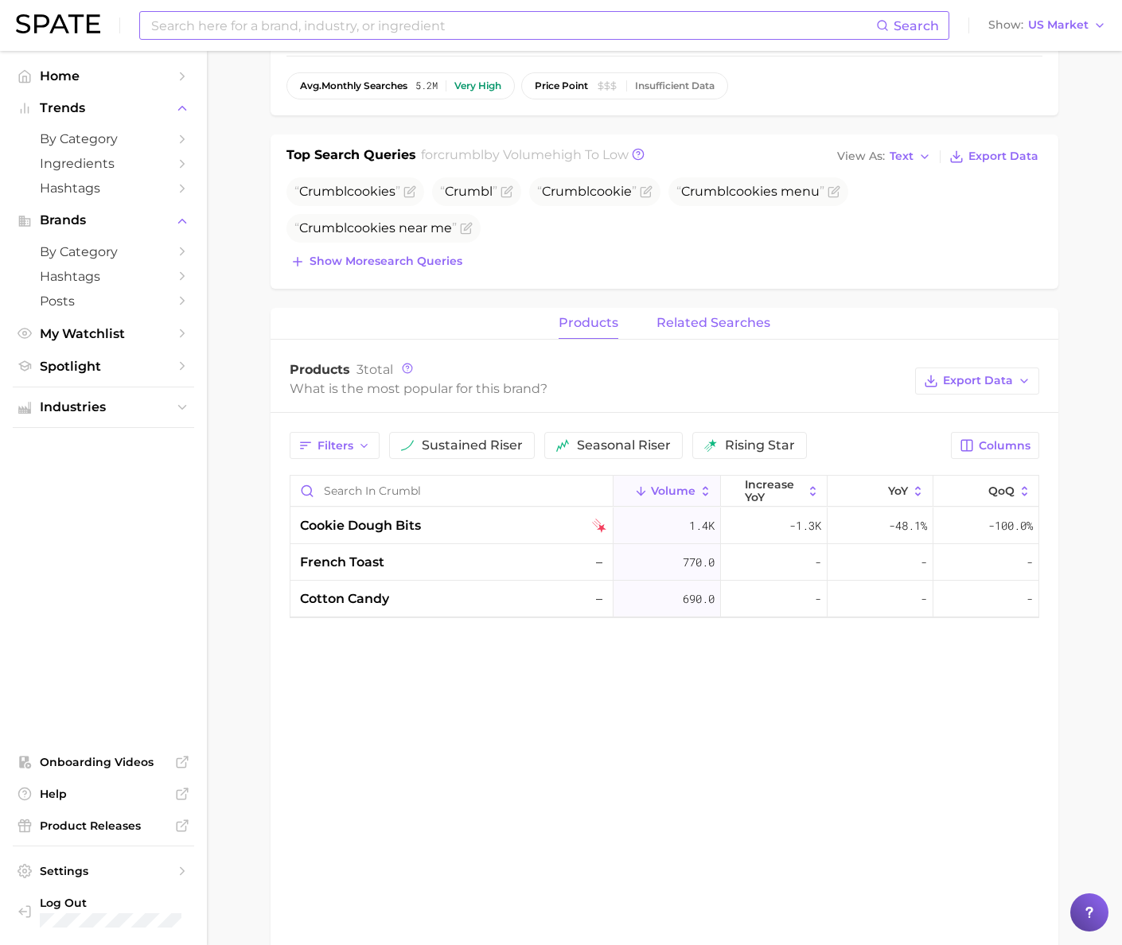
click at [701, 332] on button "related searches" at bounding box center [713, 323] width 114 height 31
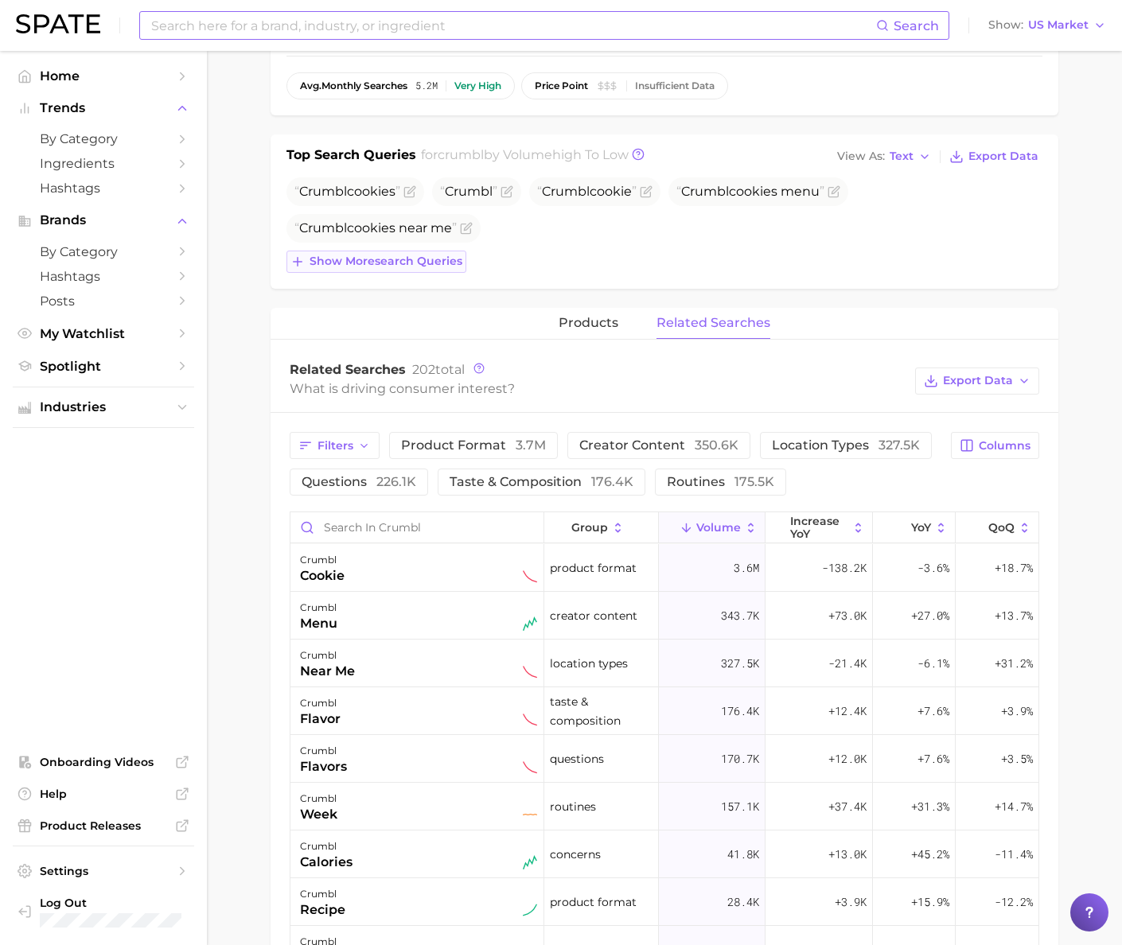
click at [441, 264] on span "Show more search queries" at bounding box center [385, 262] width 153 height 14
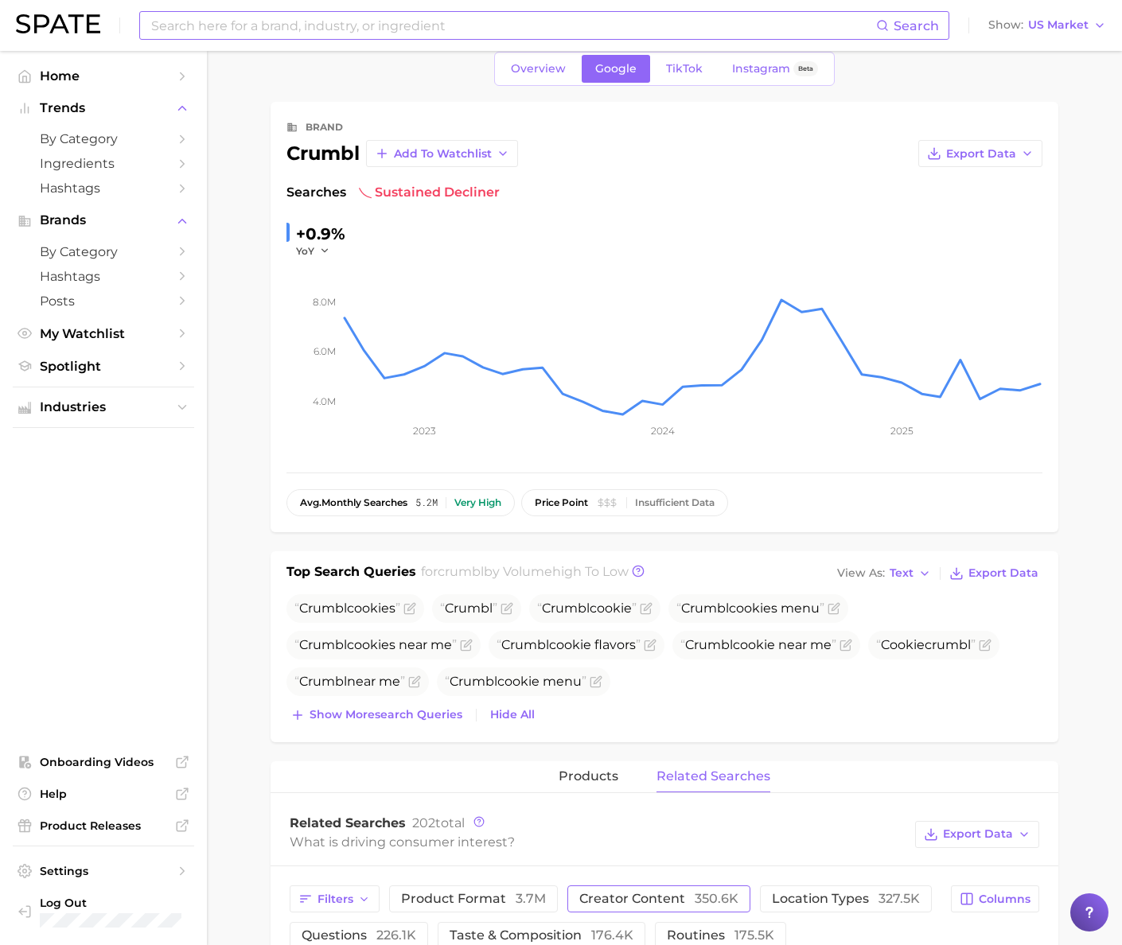
scroll to position [0, 0]
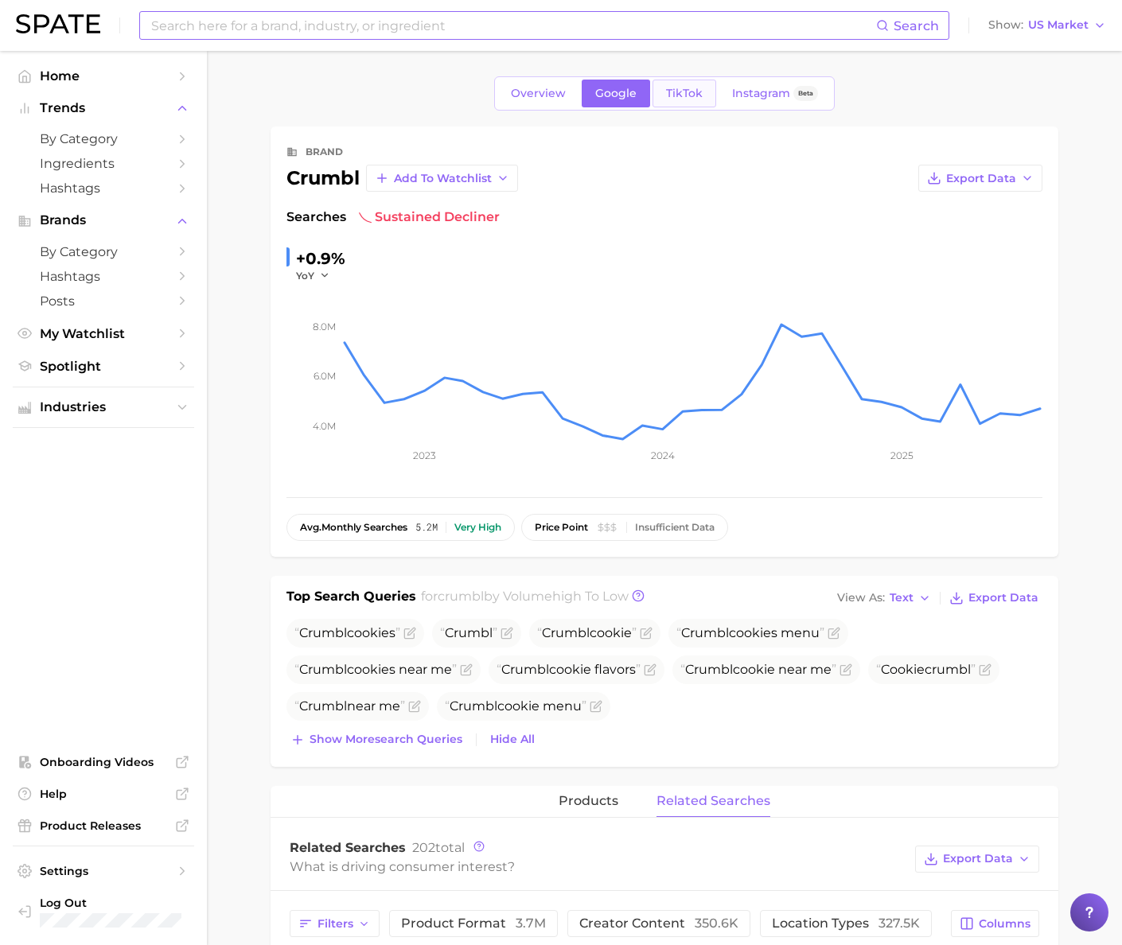
click at [672, 99] on span "TikTok" at bounding box center [684, 94] width 37 height 14
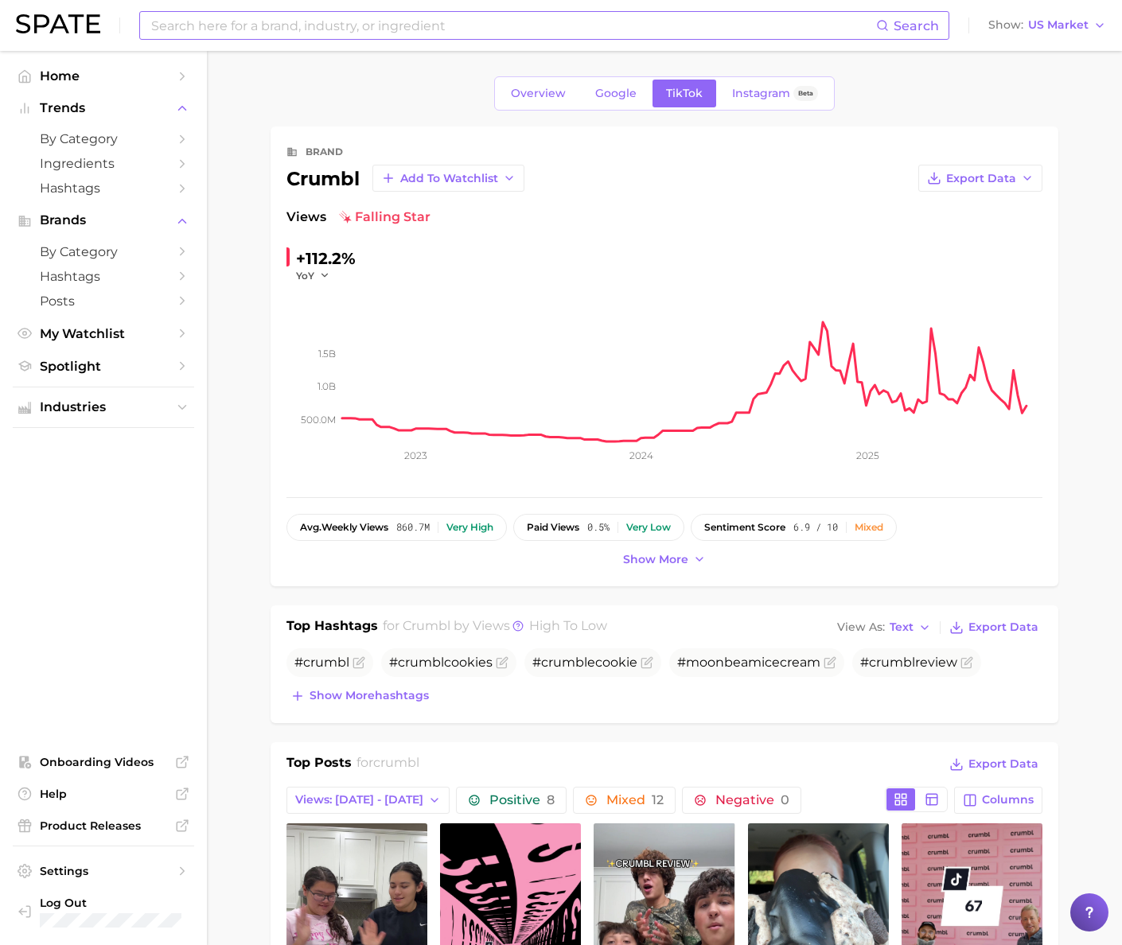
click at [689, 561] on button "Show more" at bounding box center [664, 559] width 91 height 21
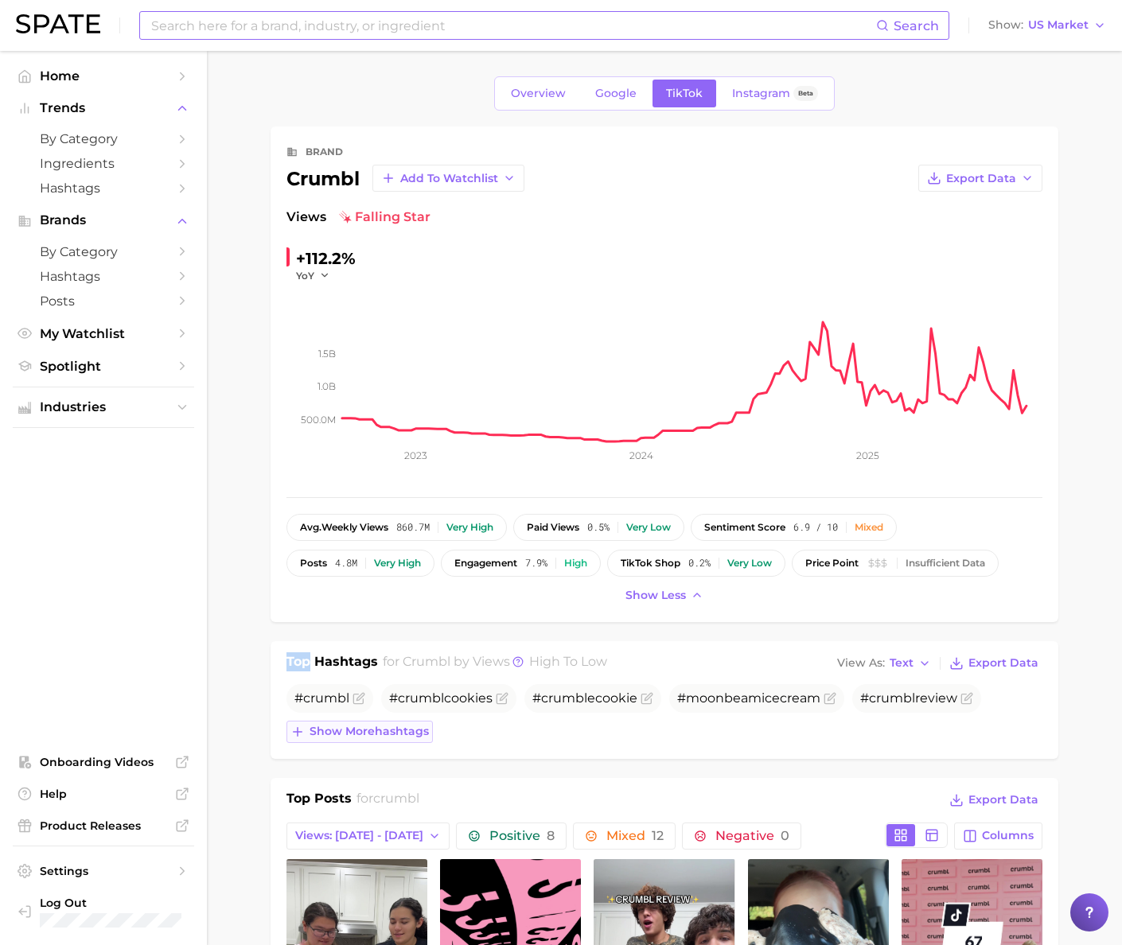
click at [393, 740] on button "Show more hashtags" at bounding box center [359, 732] width 146 height 22
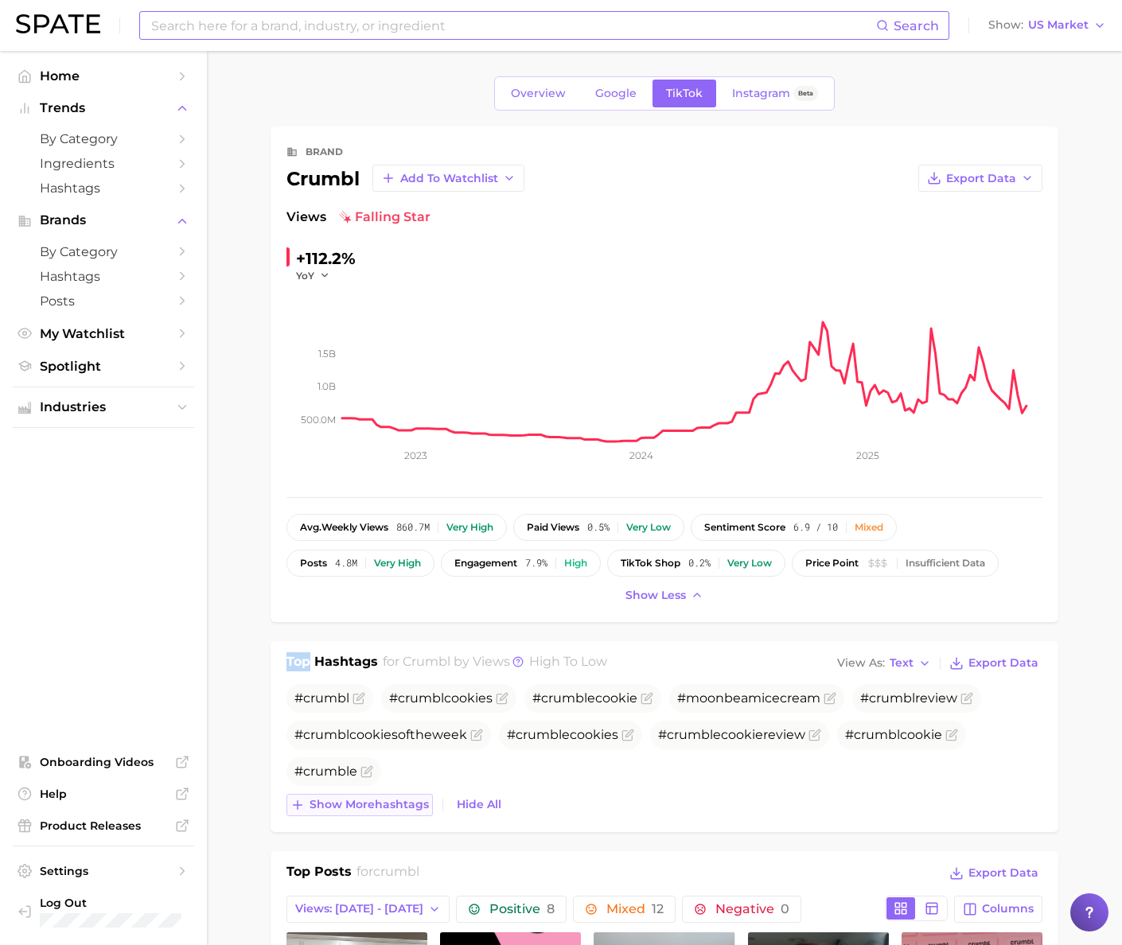
click at [412, 806] on span "Show more hashtags" at bounding box center [368, 805] width 119 height 14
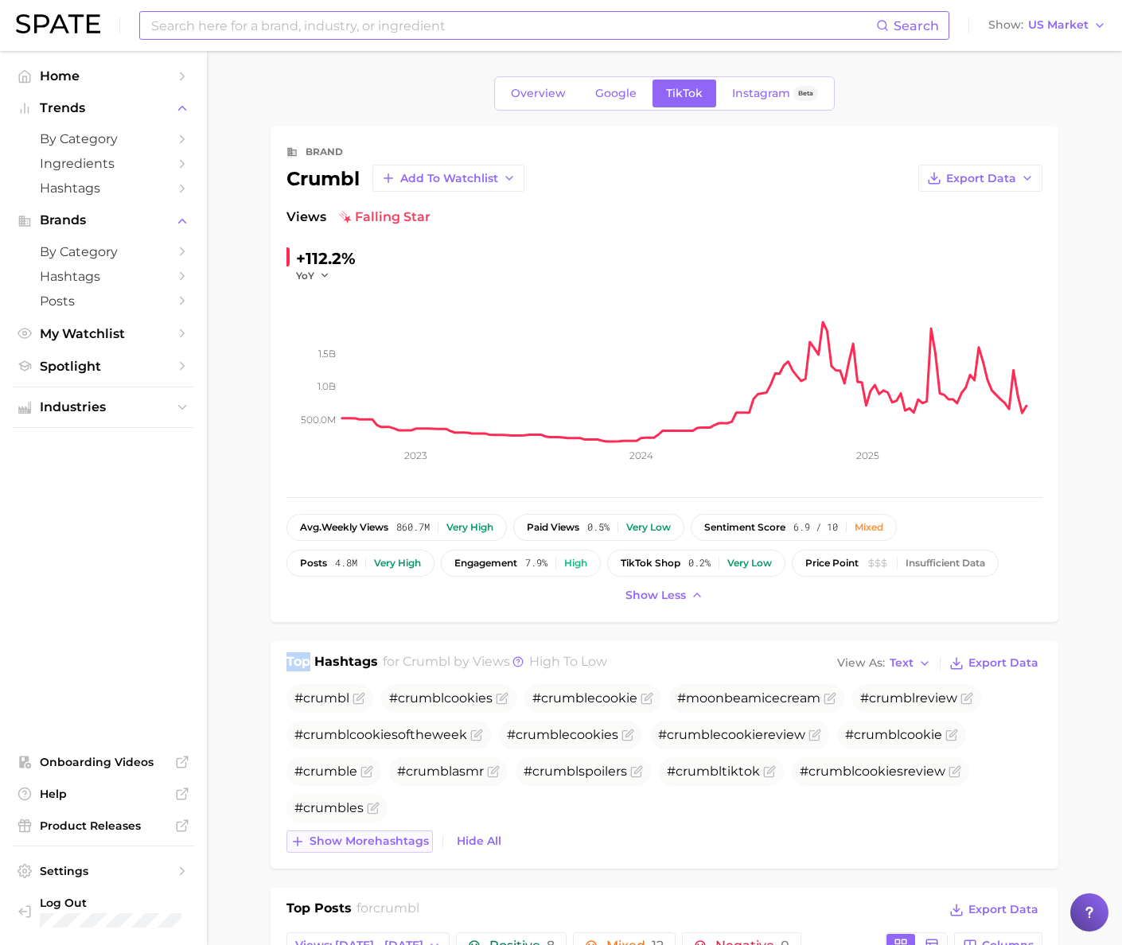
click at [372, 846] on span "Show more hashtags" at bounding box center [368, 842] width 119 height 14
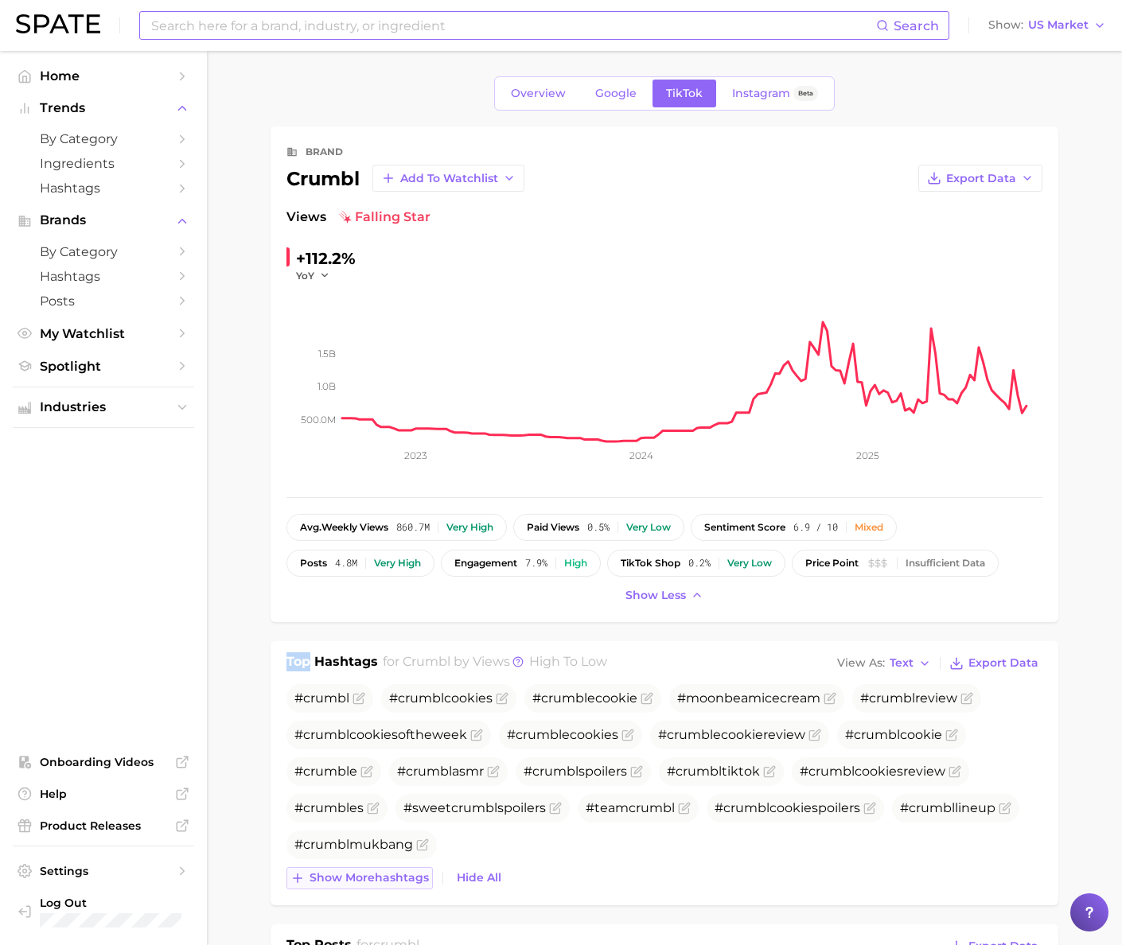
click at [385, 882] on span "Show more hashtags" at bounding box center [368, 878] width 119 height 14
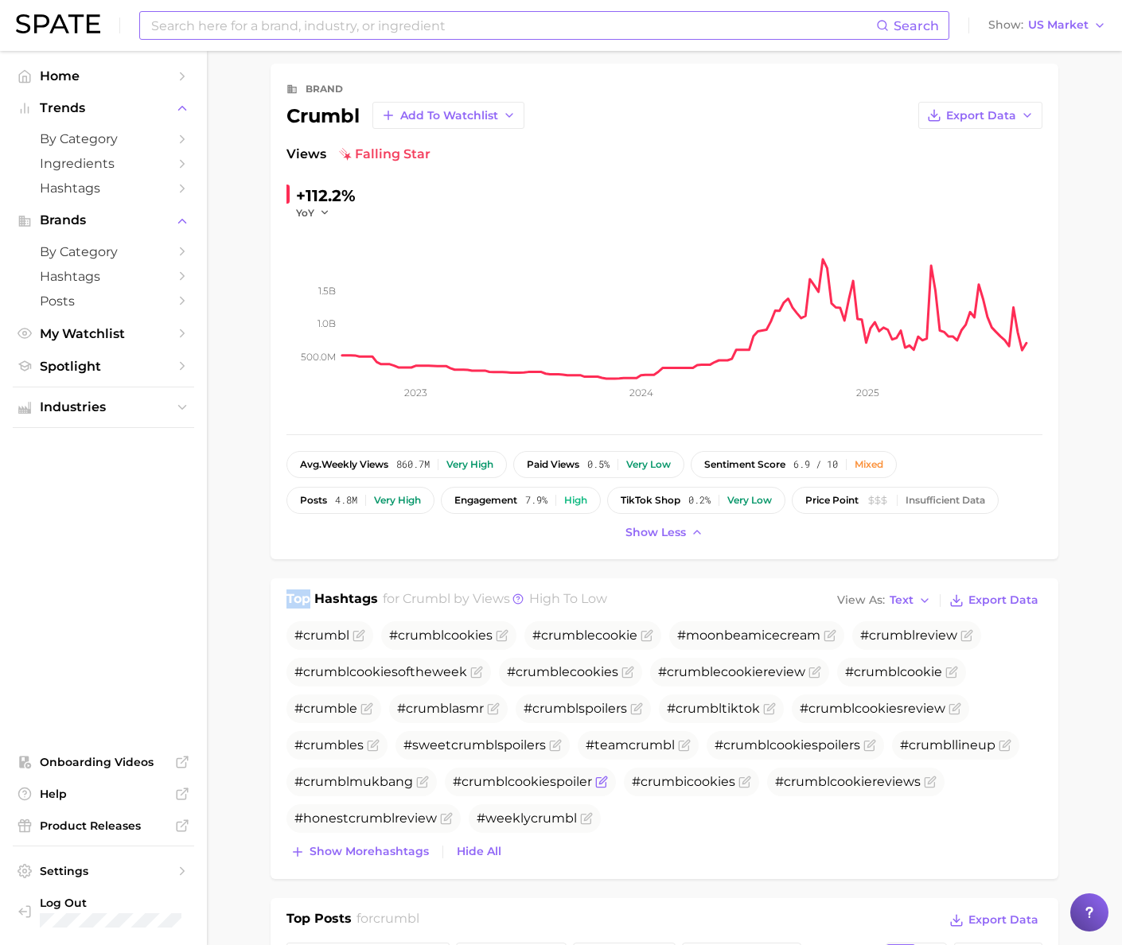
scroll to position [71, 0]
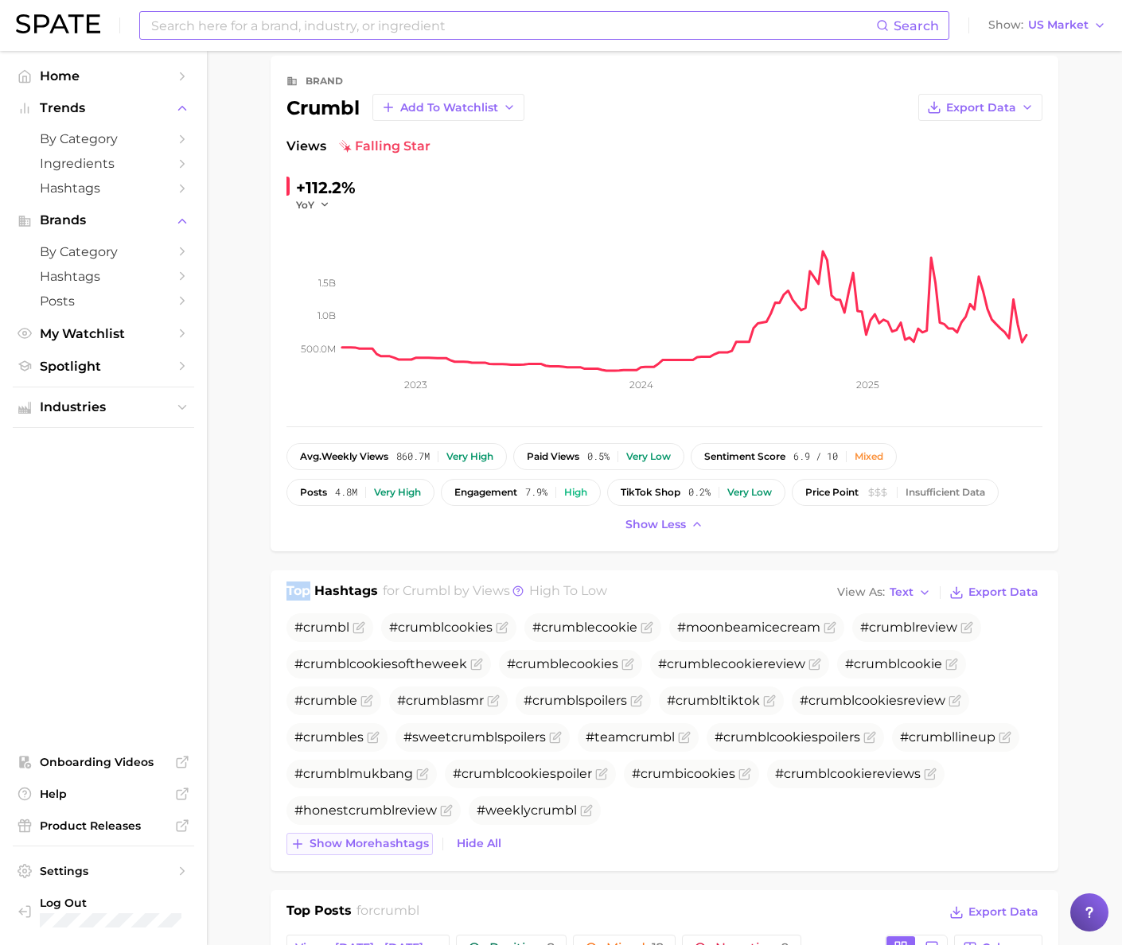
click at [399, 834] on button "Show more hashtags" at bounding box center [359, 844] width 146 height 22
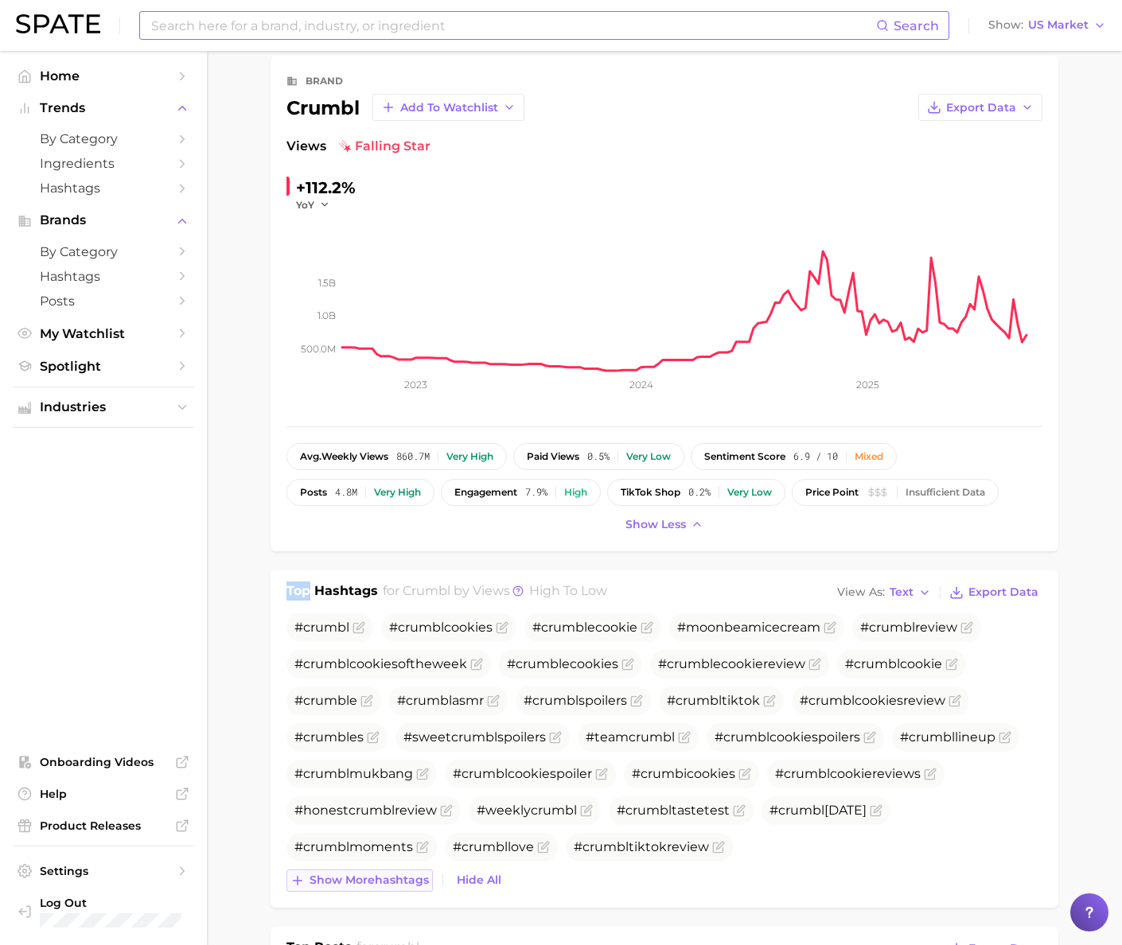
click at [354, 878] on span "Show more hashtags" at bounding box center [368, 881] width 119 height 14
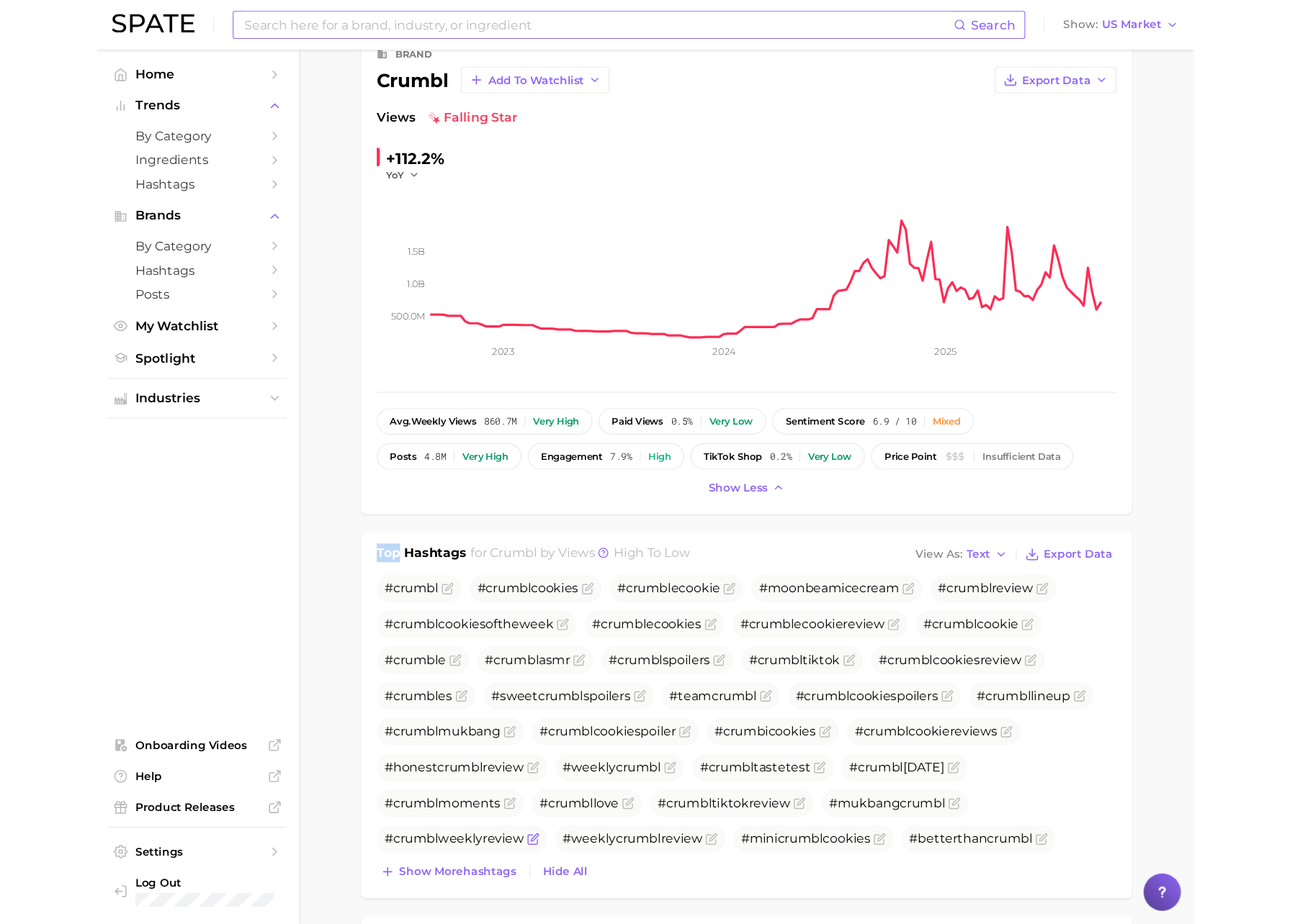
scroll to position [110, 0]
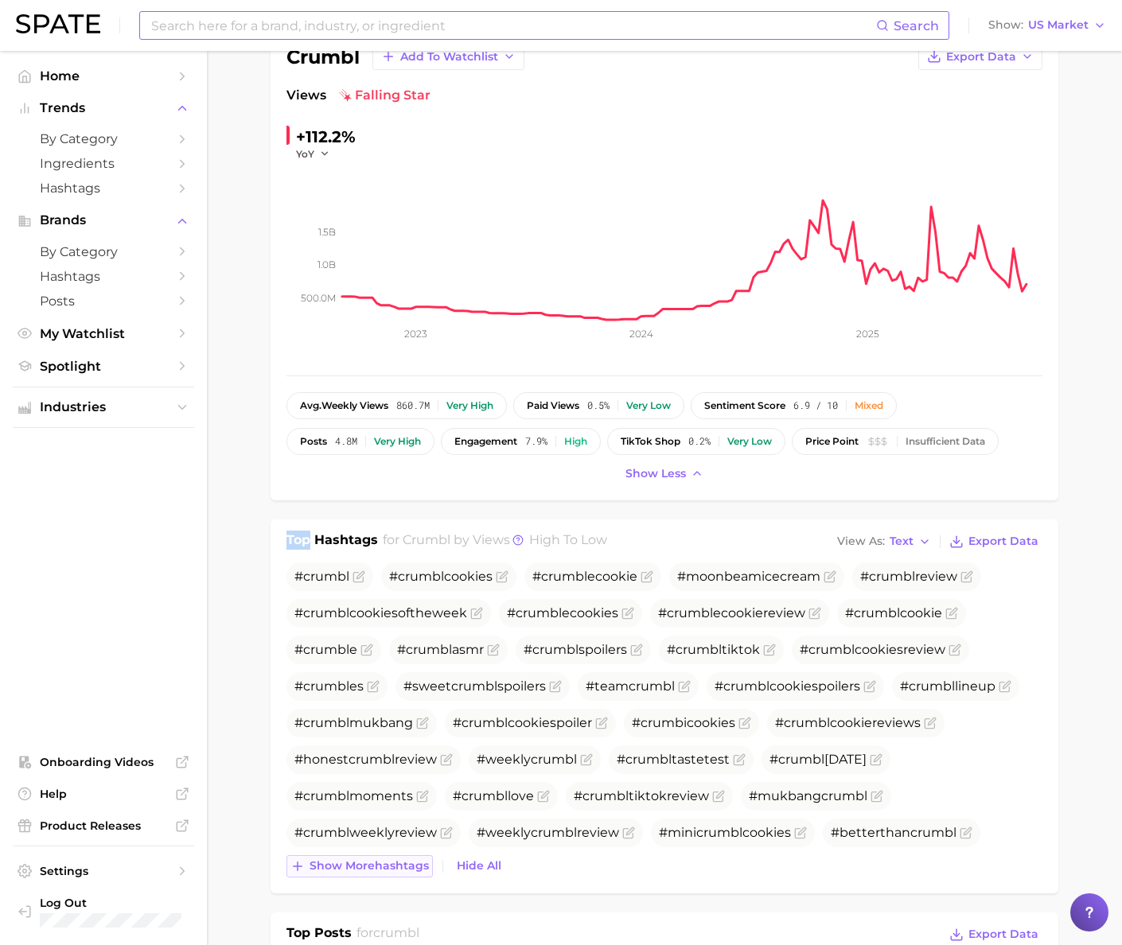
click at [363, 866] on span "Show more hashtags" at bounding box center [368, 866] width 119 height 14
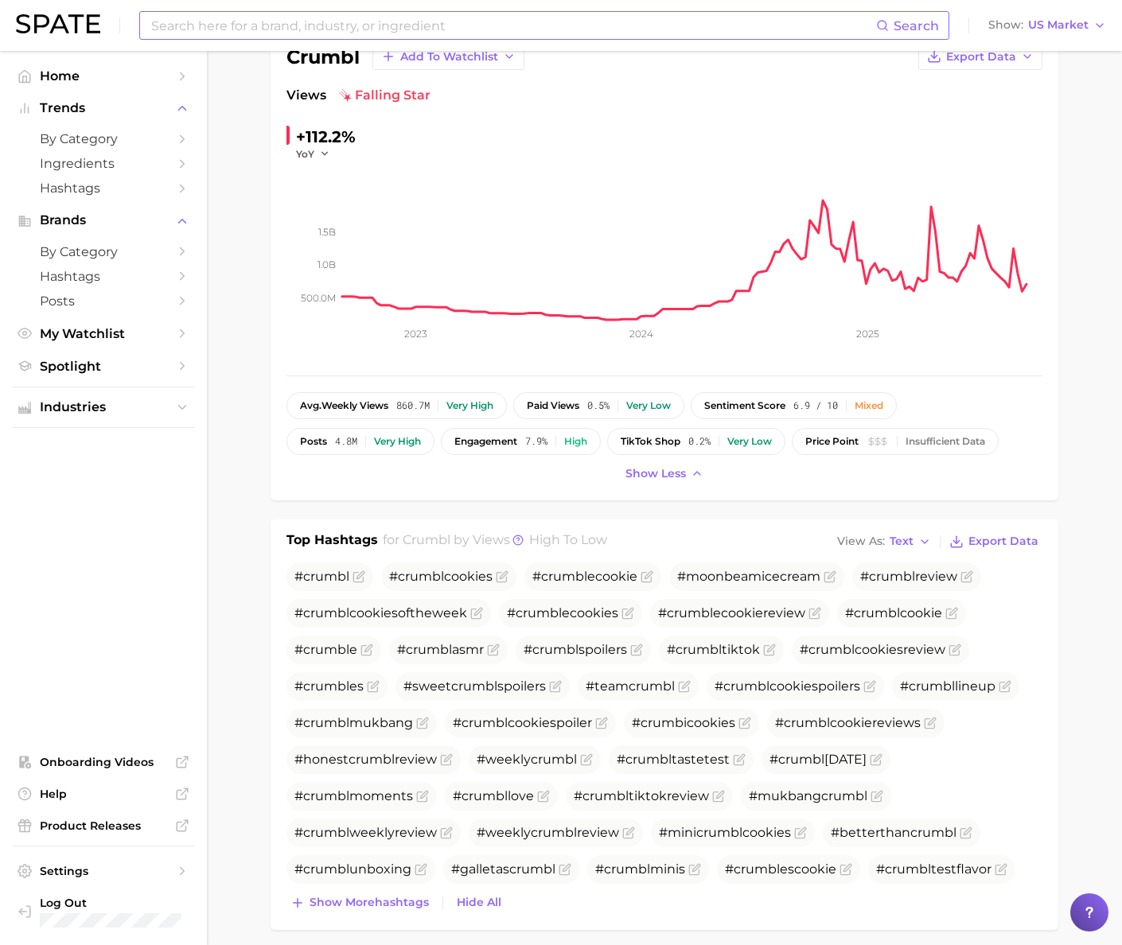
click at [1051, 816] on div "Top Hashtags for crumbl by Views high to low View As Text Export Data # crumbl …" at bounding box center [664, 725] width 788 height 411
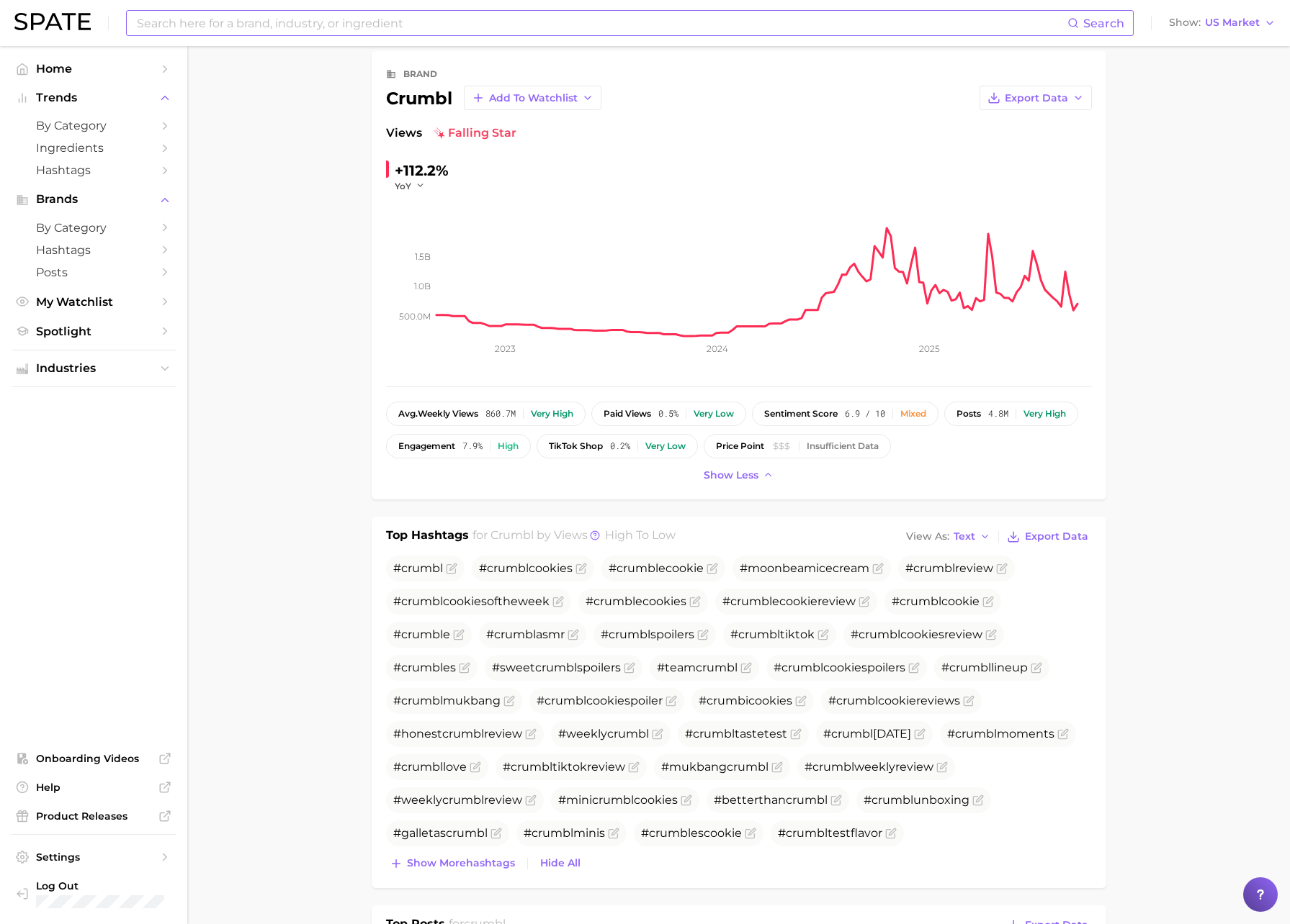
scroll to position [64, 0]
click at [861, 631] on span "# crumbl cookiesreview" at bounding box center [917, 633] width 132 height 14
copy span "# crumbl cookiesreview"
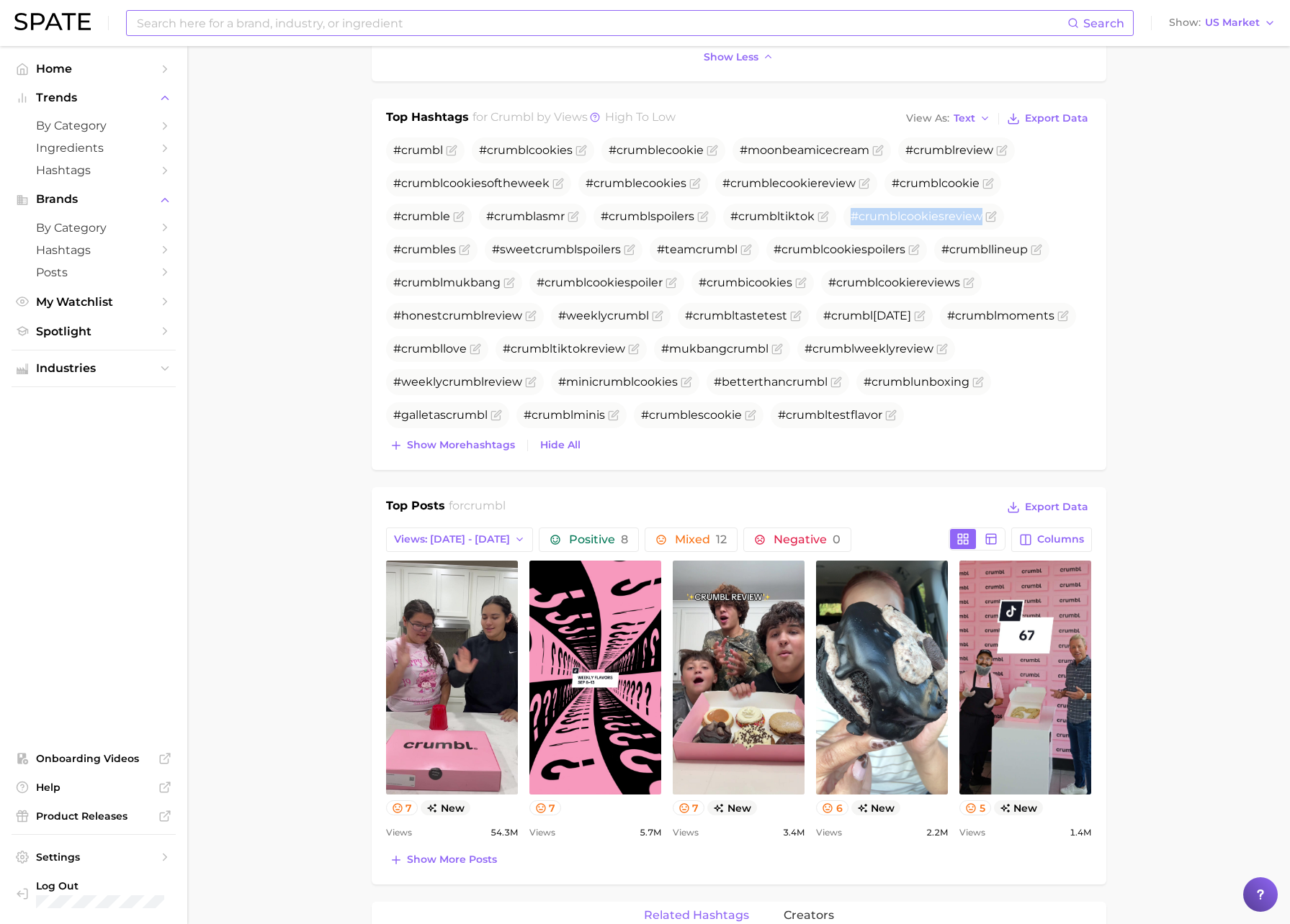
scroll to position [546, 0]
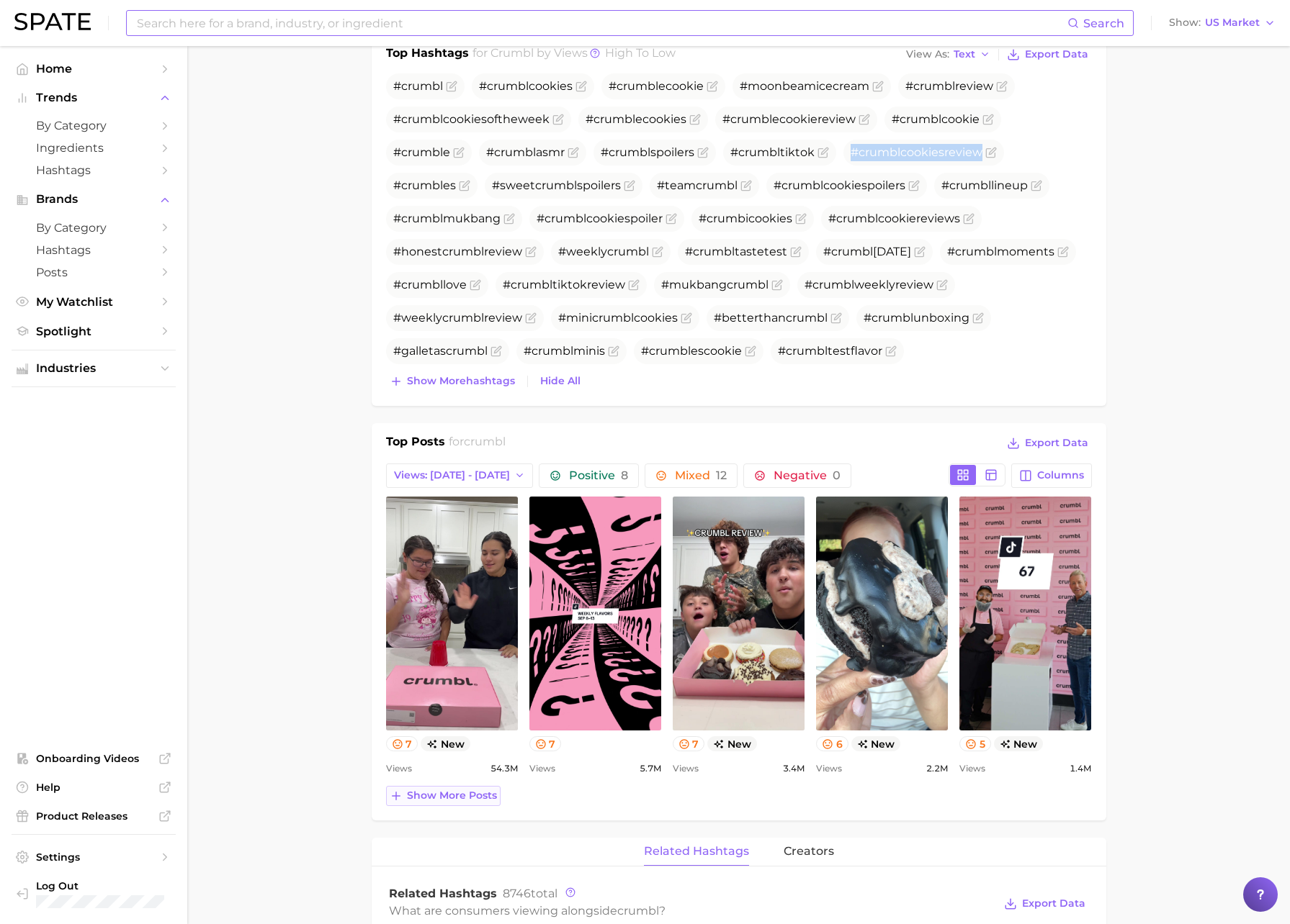
click at [482, 791] on span "Show more posts" at bounding box center [451, 796] width 90 height 13
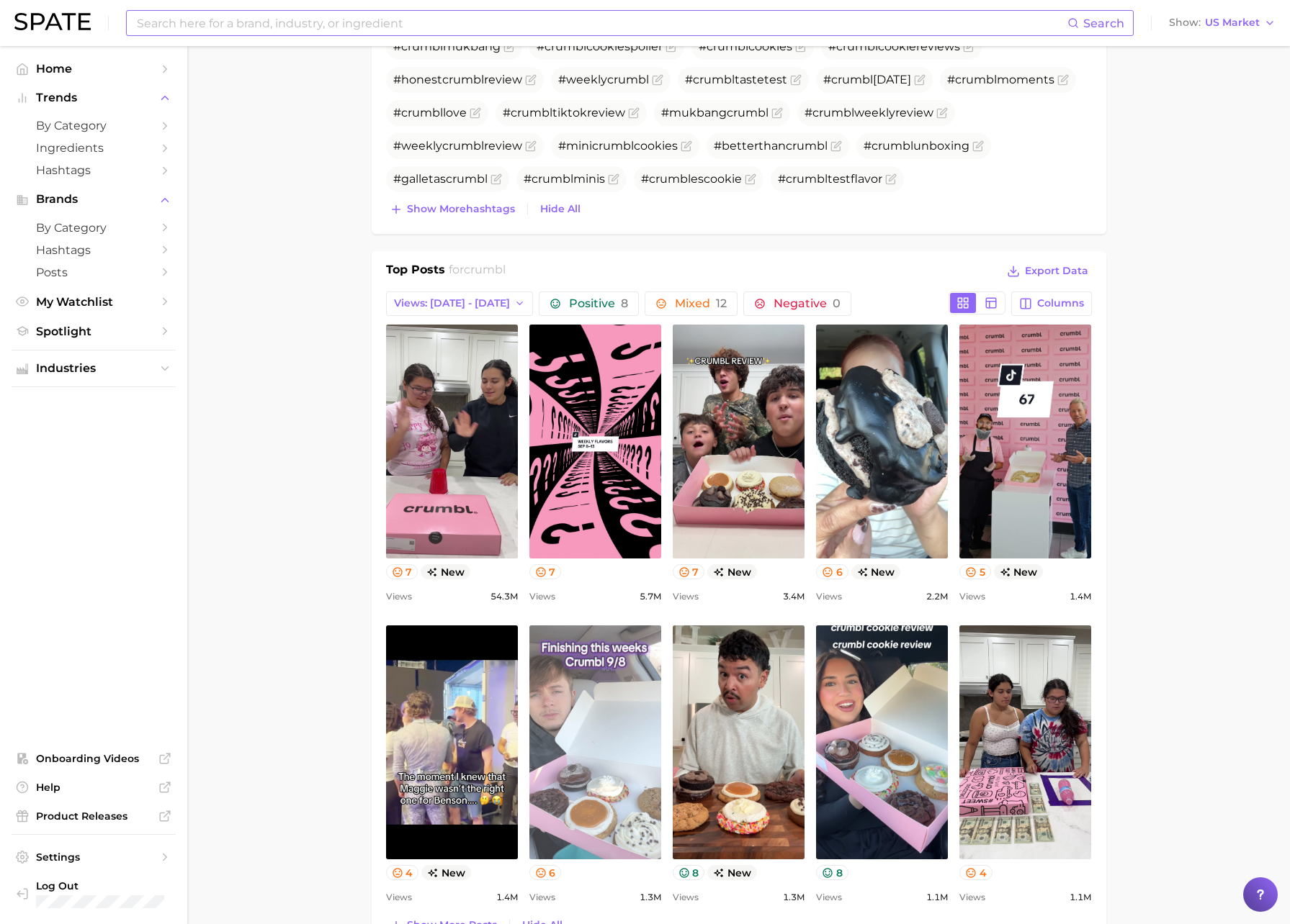
scroll to position [721, 0]
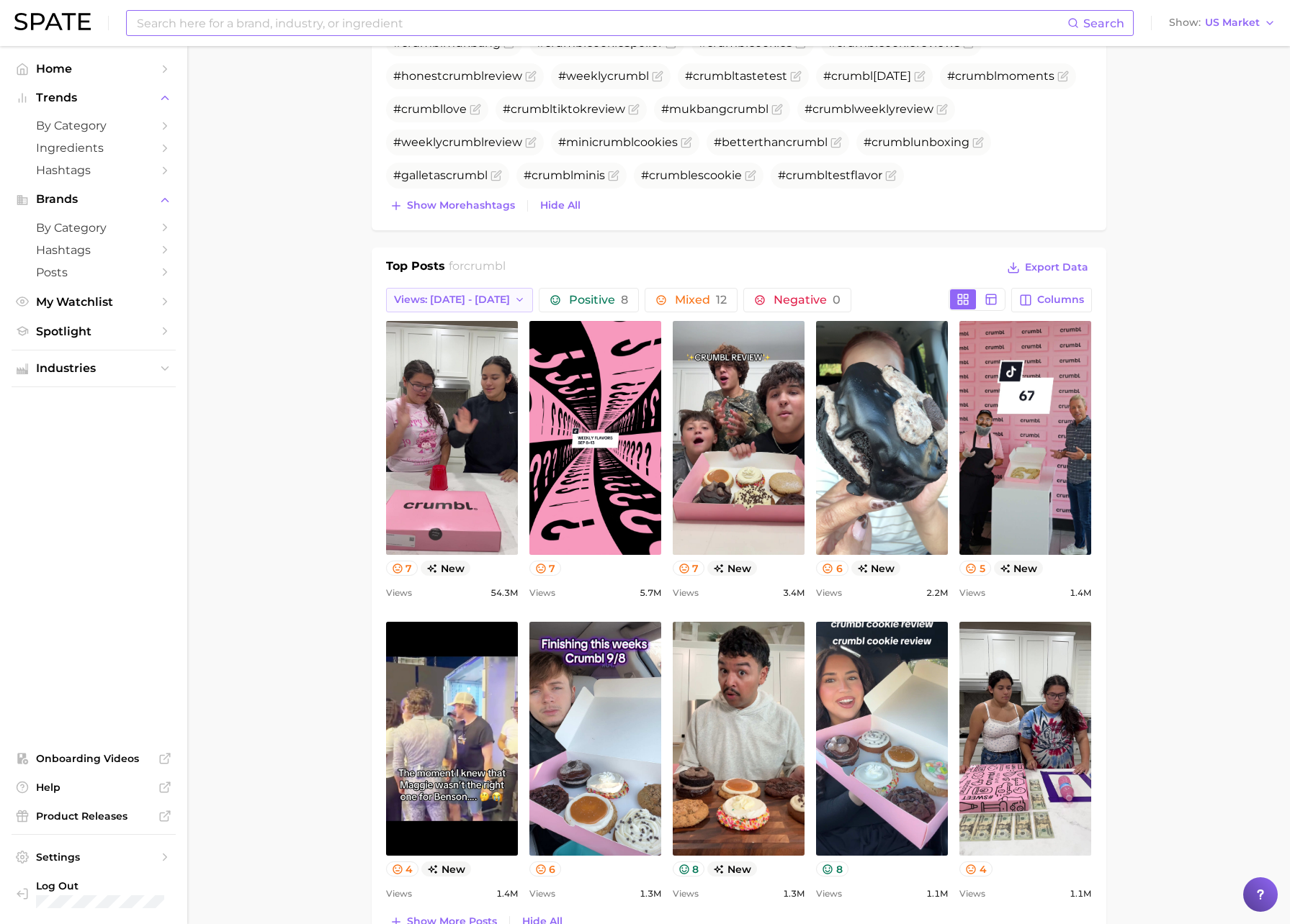
click at [406, 297] on span "Views: [DATE] - [DATE]" at bounding box center [452, 300] width 116 height 13
click at [445, 354] on span "Views: [DATE] - [DATE]" at bounding box center [451, 353] width 116 height 13
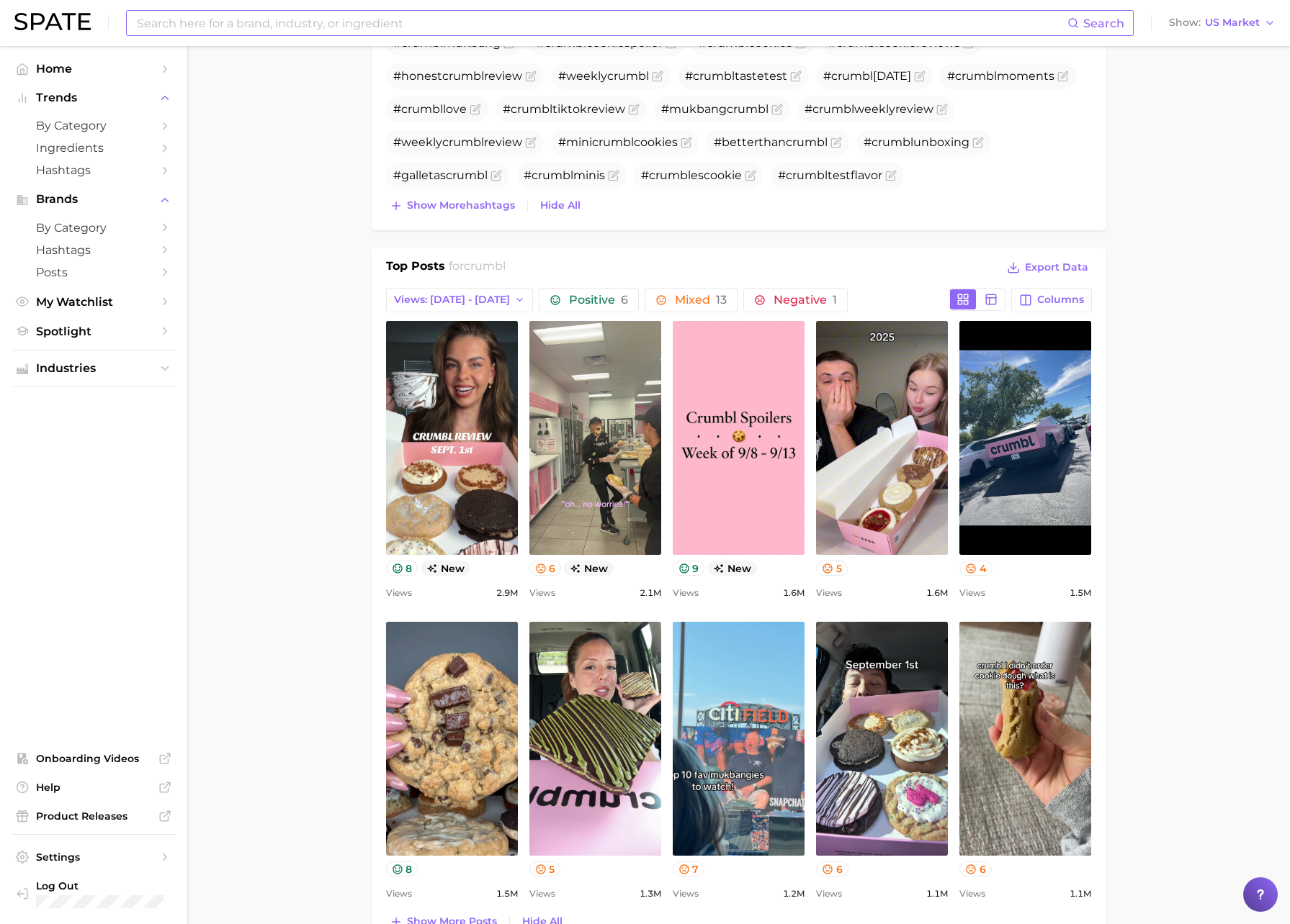
scroll to position [0, 0]
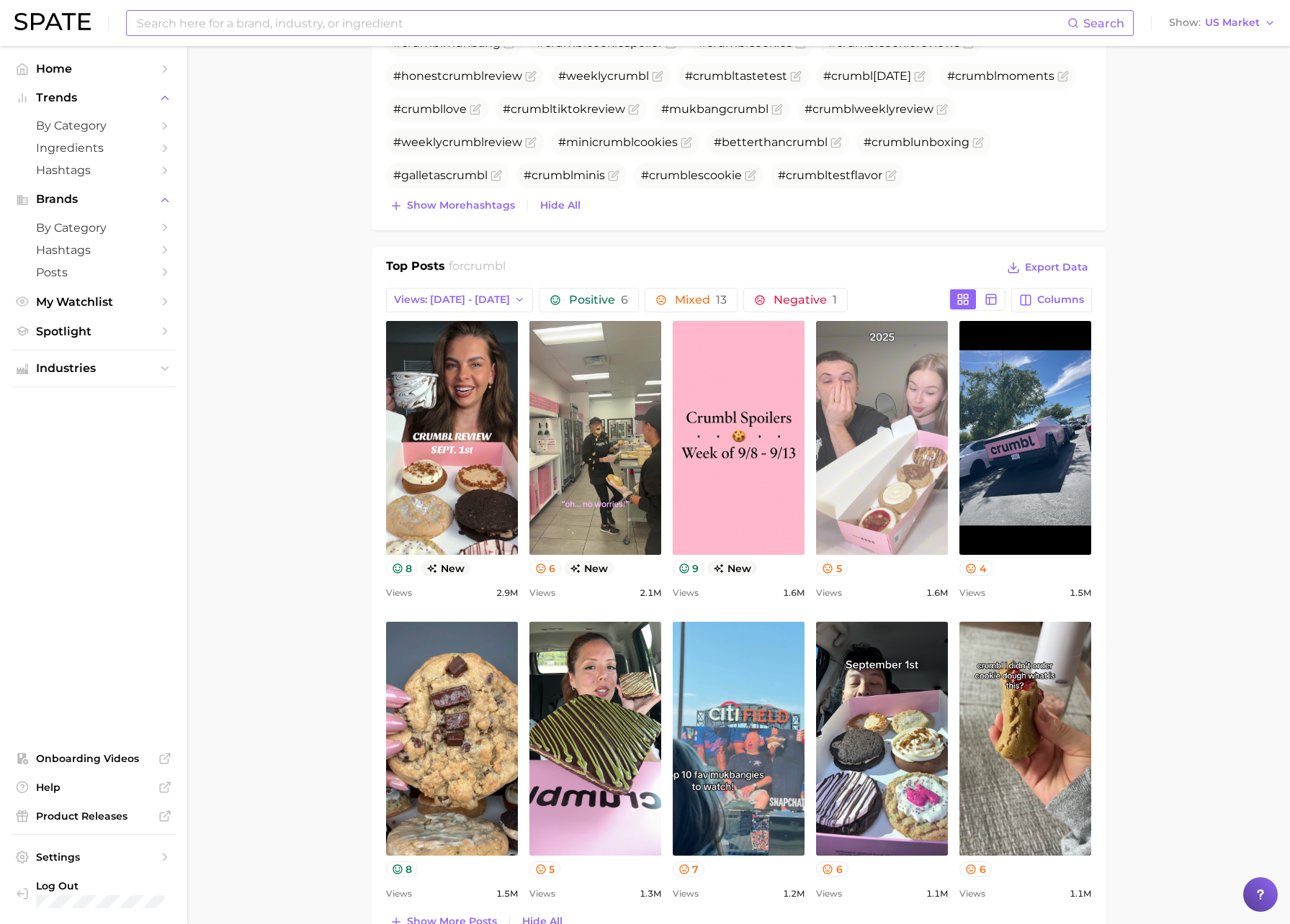
click at [872, 430] on link "view post on TikTok" at bounding box center [882, 438] width 132 height 234
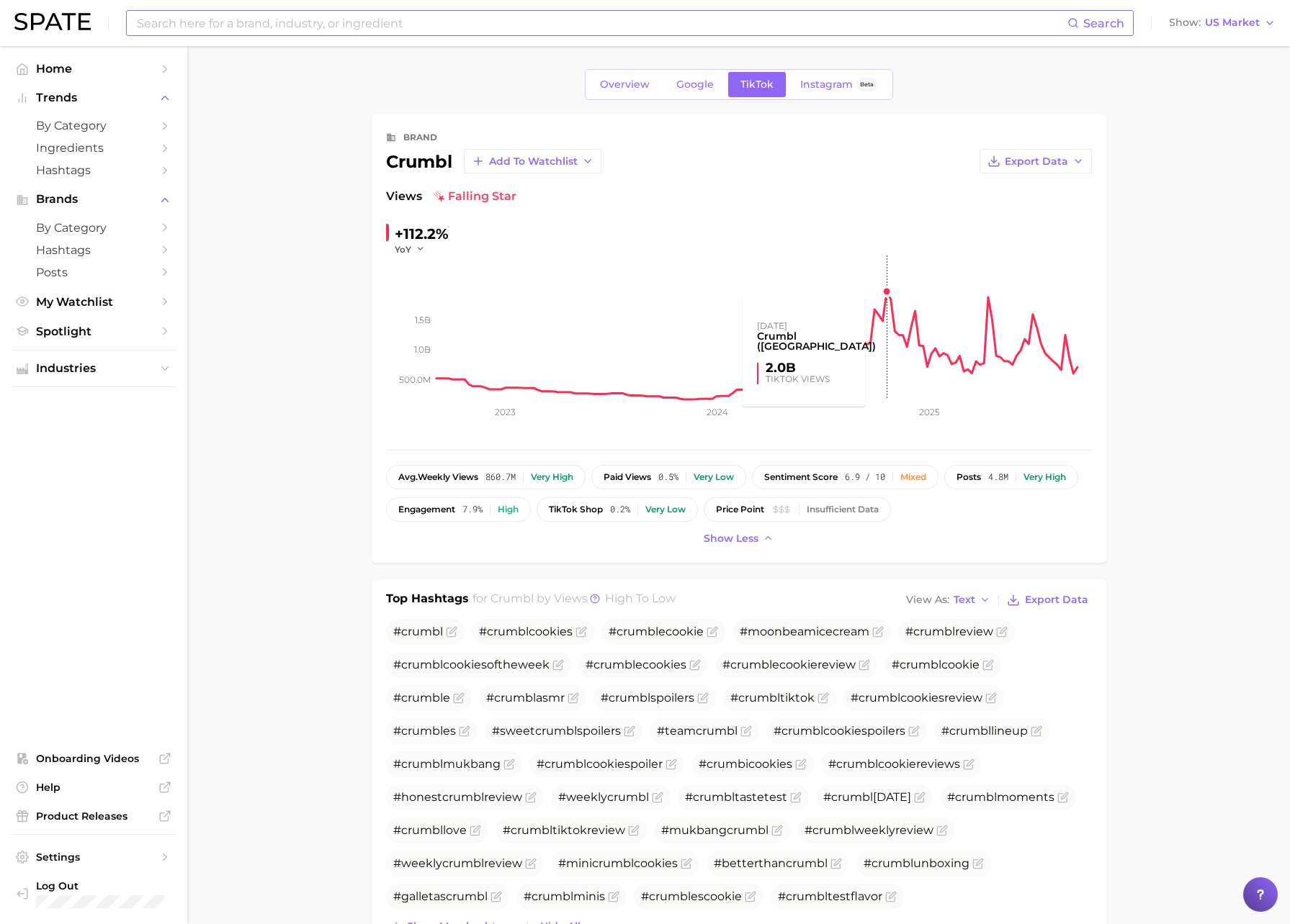
click at [886, 291] on rect at bounding box center [764, 327] width 655 height 144
click at [1065, 343] on rect at bounding box center [764, 327] width 655 height 144
click at [1065, 339] on rect at bounding box center [764, 327] width 655 height 144
click at [1055, 173] on button "Export Data" at bounding box center [1036, 161] width 112 height 24
click at [756, 189] on div "Views falling star" at bounding box center [739, 196] width 706 height 17
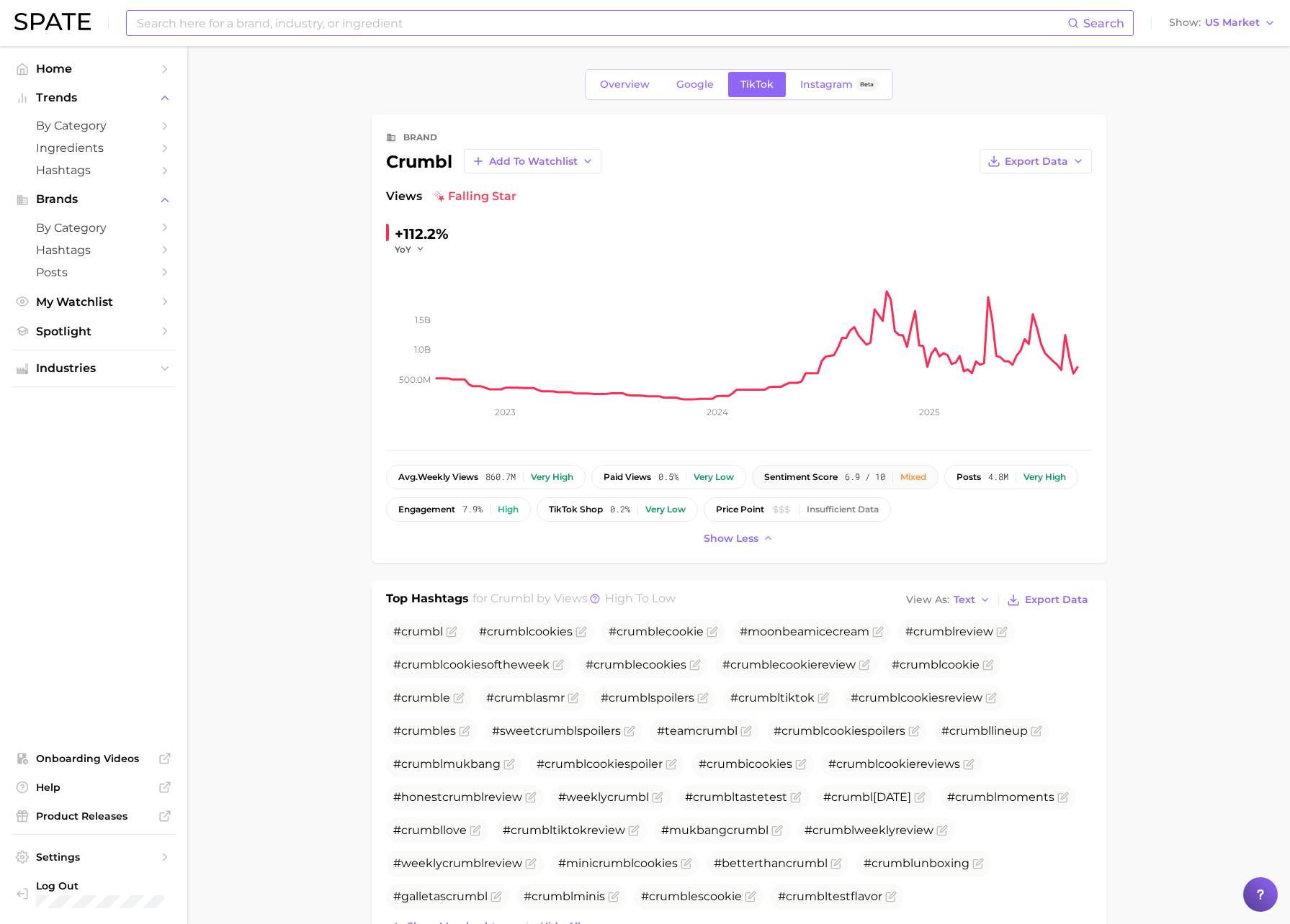
click at [827, 475] on span "sentiment score" at bounding box center [800, 477] width 73 height 10
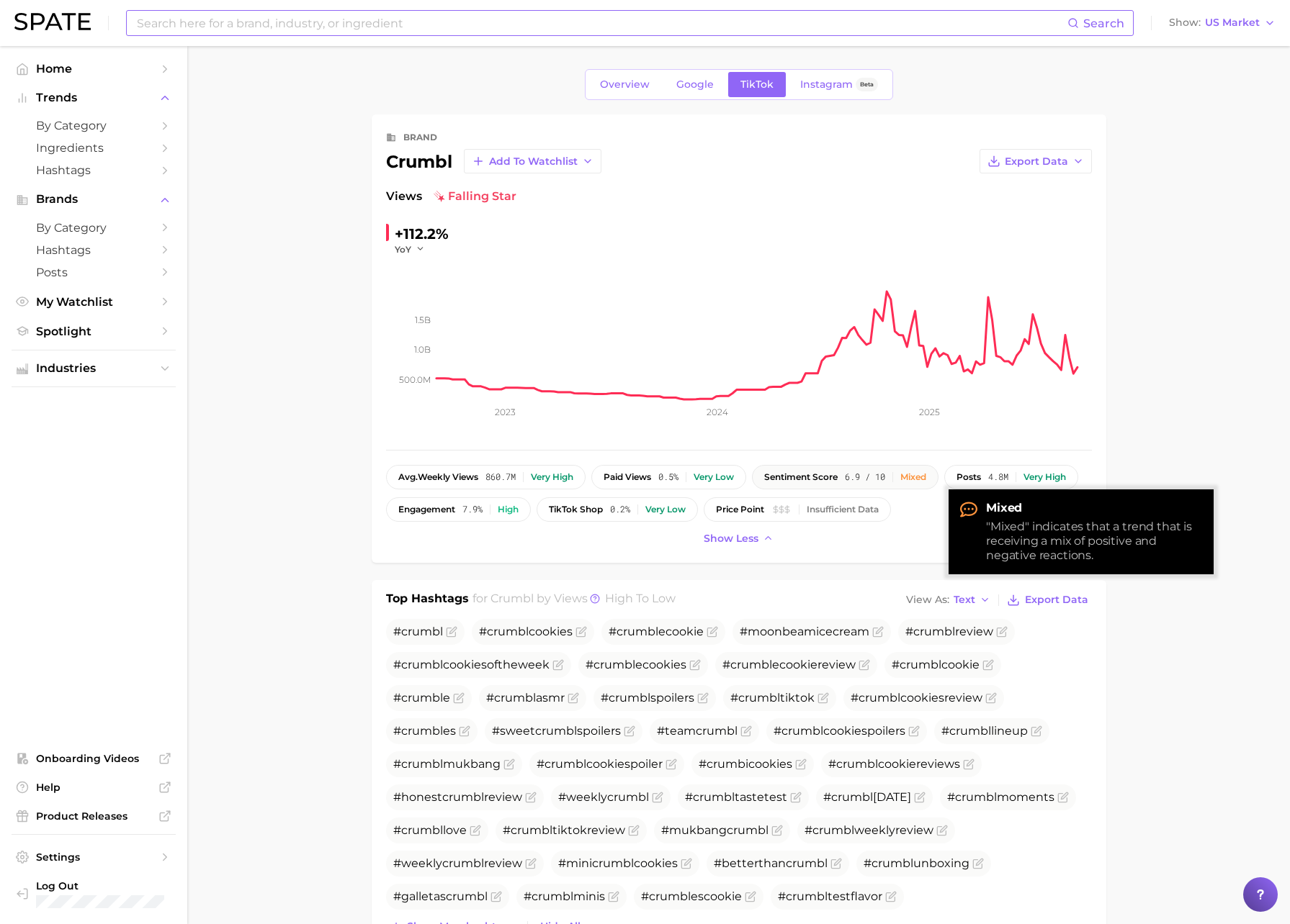
click at [851, 475] on div "sentiment score 6.9 / 10 Mixed" at bounding box center [845, 477] width 162 height 10
click at [907, 477] on div "sentiment score 6.9 / 10 Mixed" at bounding box center [845, 477] width 162 height 10
click at [917, 477] on div "Mixed" at bounding box center [913, 477] width 26 height 10
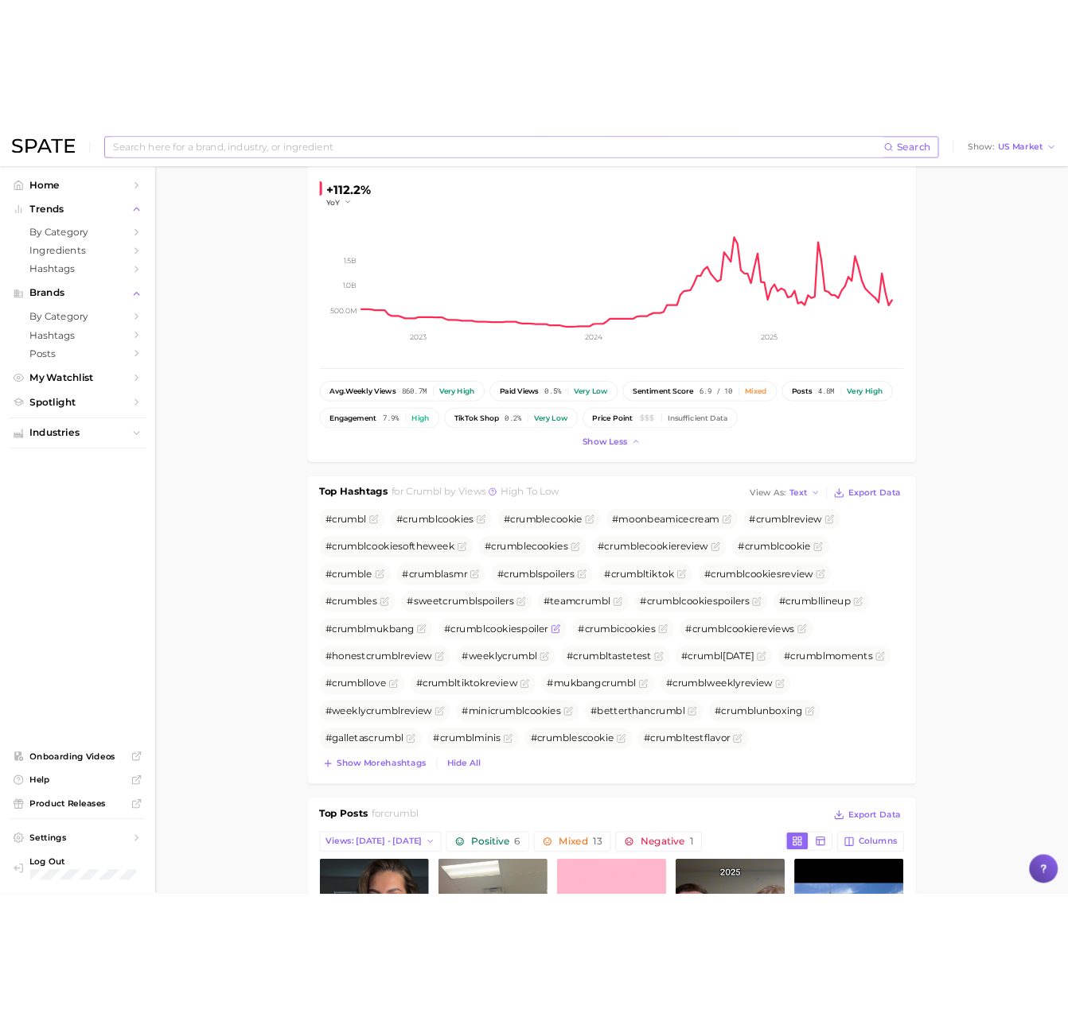
scroll to position [213, 0]
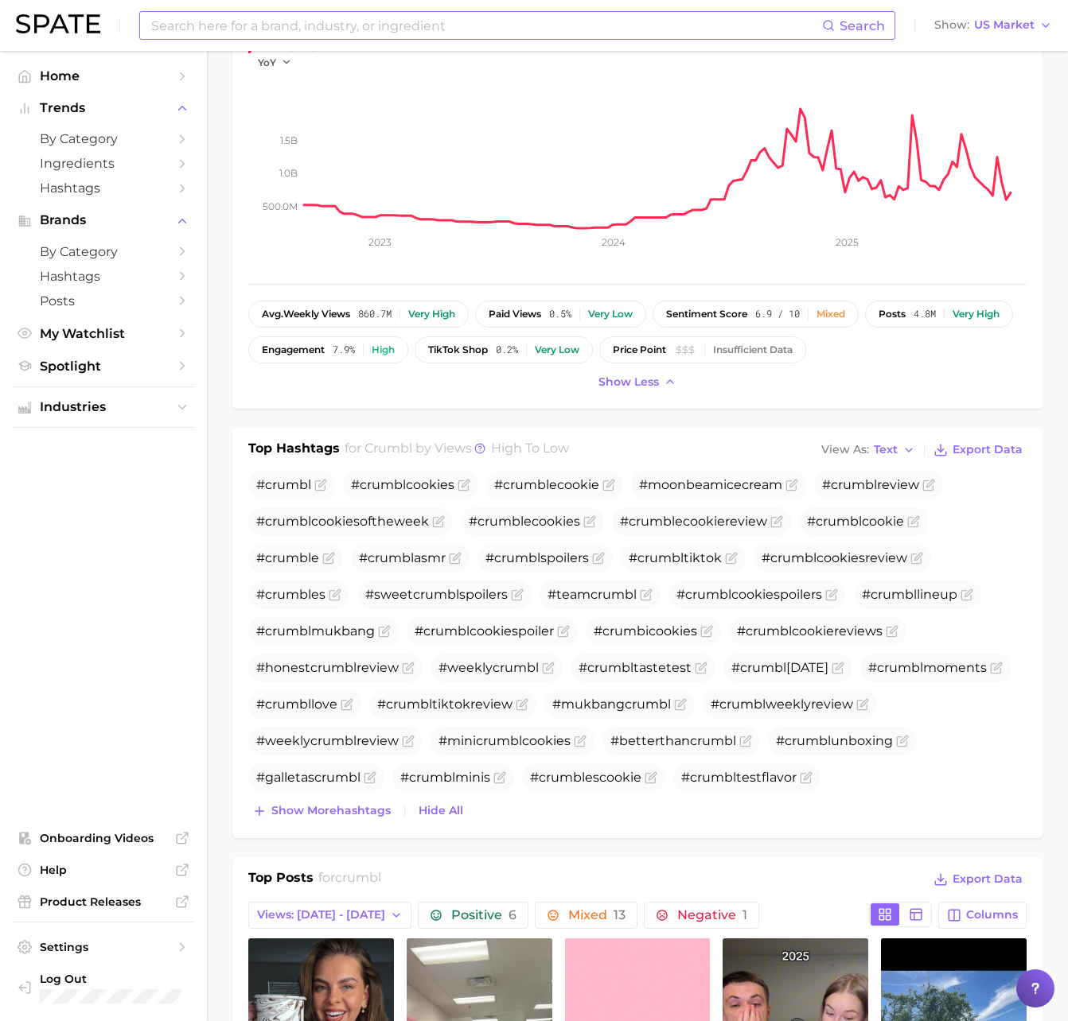
click at [792, 179] on rect at bounding box center [665, 148] width 722 height 159
